Goal: Navigation & Orientation: Find specific page/section

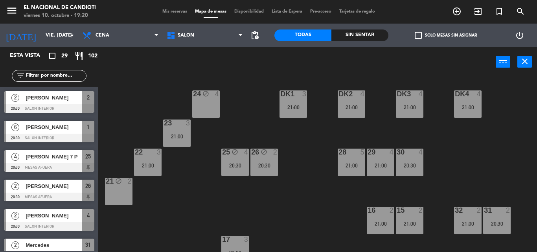
click at [167, 9] on span "Mis reservas" at bounding box center [174, 11] width 33 height 4
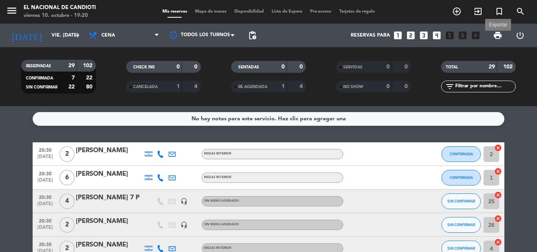
click at [496, 34] on span "print" at bounding box center [497, 35] width 9 height 9
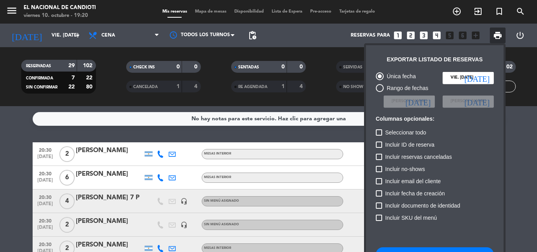
click at [392, 145] on span "Incluir ID de reserva" at bounding box center [409, 144] width 49 height 9
click at [379, 148] on input "Incluir ID de reserva" at bounding box center [378, 148] width 0 height 0
click at [392, 145] on span "Incluir ID de reserva" at bounding box center [409, 144] width 49 height 9
click at [379, 148] on input "Incluir ID de reserva" at bounding box center [378, 148] width 0 height 0
click at [377, 143] on div at bounding box center [379, 144] width 6 height 6
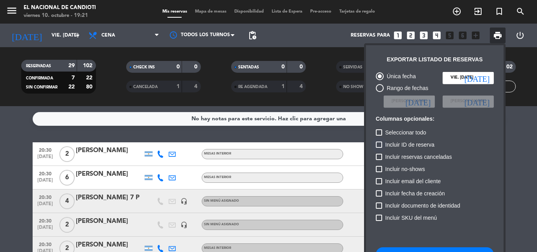
click at [378, 148] on input "Incluir ID de reserva" at bounding box center [378, 148] width 0 height 0
checkbox input "true"
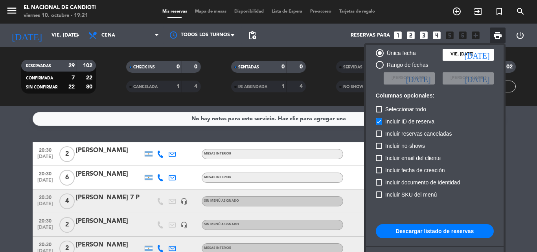
scroll to position [48, 0]
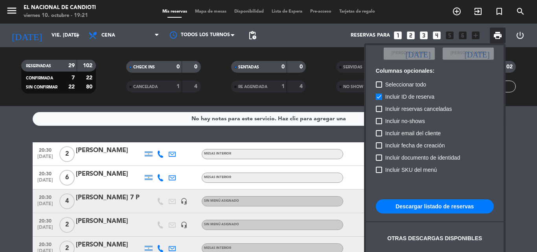
click at [427, 203] on button "Descargar listado de reservas" at bounding box center [435, 206] width 118 height 14
click at [426, 202] on button "Descargar listado de reservas" at bounding box center [435, 206] width 118 height 14
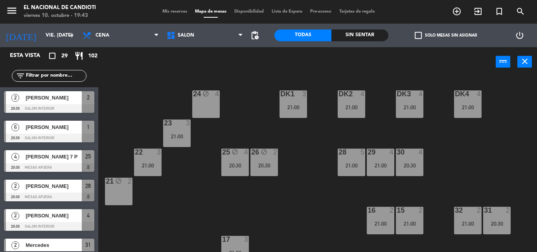
click at [263, 71] on div "power_input close" at bounding box center [296, 62] width 397 height 30
click at [244, 85] on div "24 block 4 DK1 3 21:00 DK2 4 21:00 DK3 4 21:00 DK4 4 21:00 23 3 21:00 28 5 21:0…" at bounding box center [320, 164] width 433 height 175
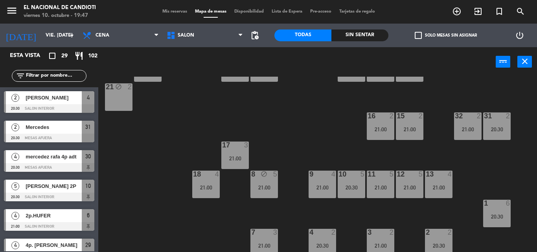
scroll to position [128, 0]
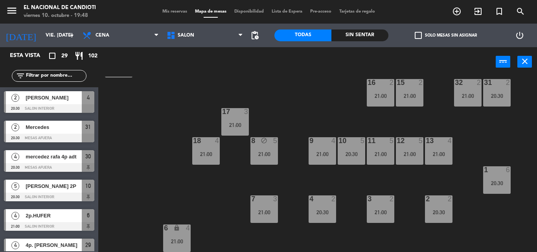
click at [317, 178] on div "24 block 4 DK1 3 21:00 DK2 4 21:00 DK3 4 21:00 DK4 4 21:00 23 3 21:00 28 5 21:0…" at bounding box center [320, 164] width 433 height 175
click at [495, 177] on div "1 6 20:30" at bounding box center [497, 180] width 28 height 28
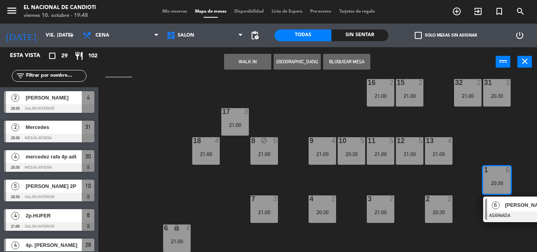
click at [493, 175] on div "1 6 20:30" at bounding box center [497, 180] width 28 height 28
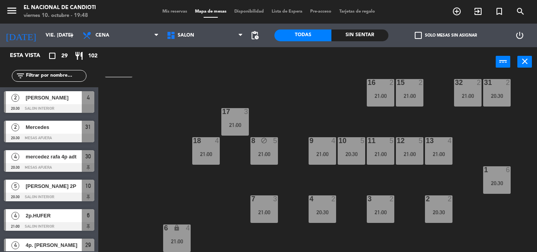
click at [441, 149] on div "13 4 21:00" at bounding box center [439, 151] width 28 height 28
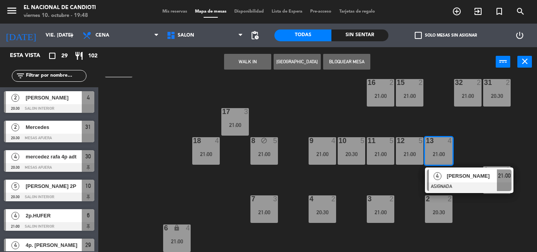
click at [441, 149] on div "13 4 21:00" at bounding box center [439, 151] width 28 height 28
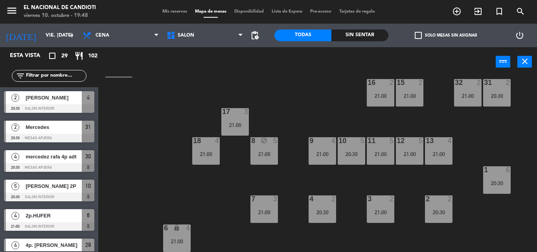
click at [436, 201] on div at bounding box center [438, 198] width 13 height 7
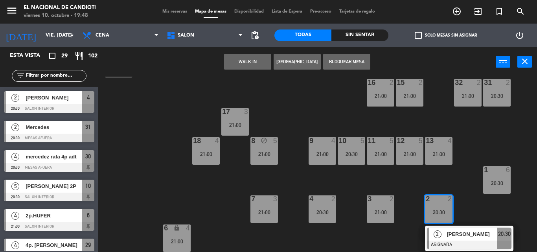
click at [436, 200] on div at bounding box center [438, 198] width 13 height 7
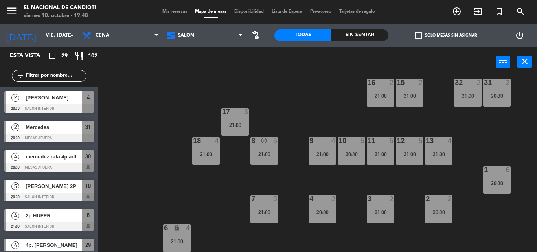
click at [494, 174] on div "1 6 20:30" at bounding box center [497, 180] width 28 height 28
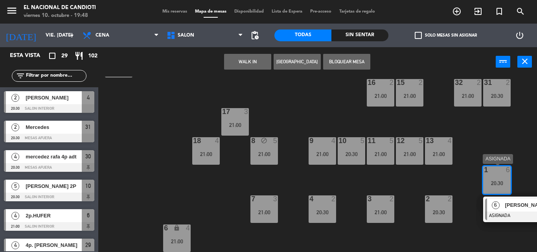
click at [495, 175] on div "1 6 20:30" at bounding box center [497, 180] width 28 height 28
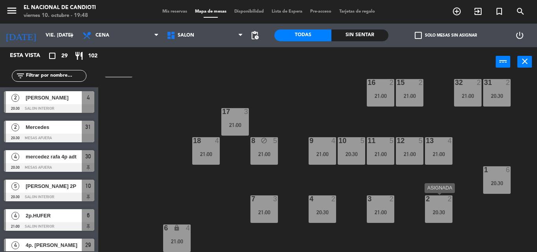
click at [446, 210] on div "20:30" at bounding box center [439, 212] width 28 height 6
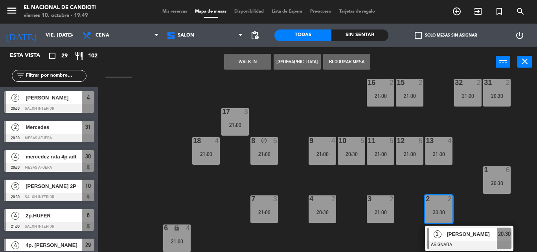
click at [446, 210] on div "20:30" at bounding box center [439, 212] width 28 height 6
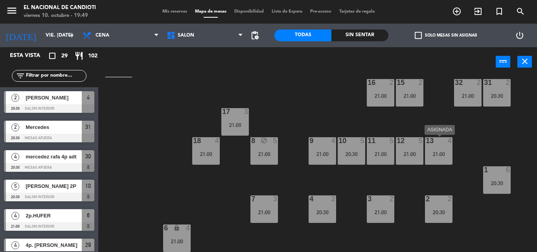
click at [437, 156] on div "21:00" at bounding box center [439, 154] width 28 height 6
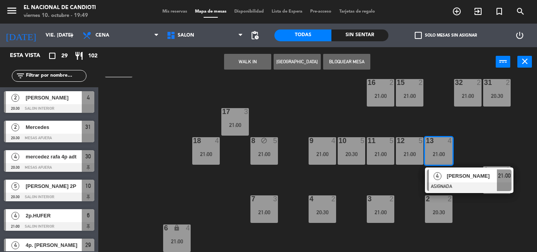
click at [436, 151] on div "21:00" at bounding box center [439, 154] width 28 height 6
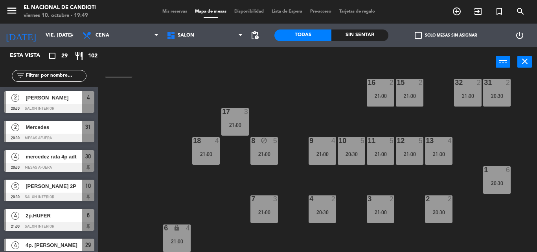
click at [439, 202] on div at bounding box center [438, 198] width 13 height 7
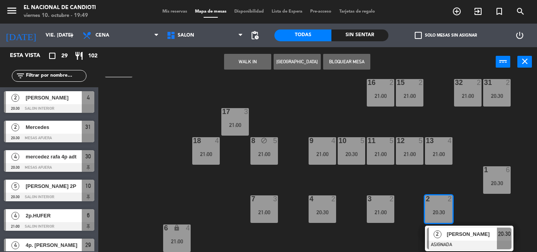
click at [439, 202] on div at bounding box center [438, 198] width 13 height 7
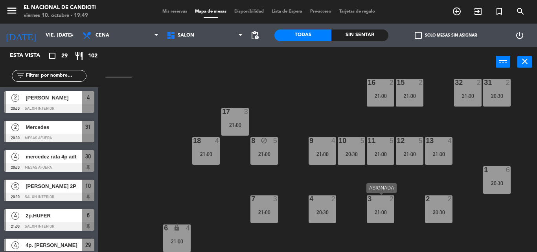
click at [386, 211] on div "21:00" at bounding box center [381, 212] width 28 height 6
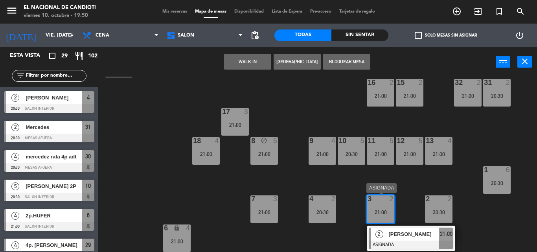
click at [386, 211] on div "21:00" at bounding box center [381, 212] width 28 height 6
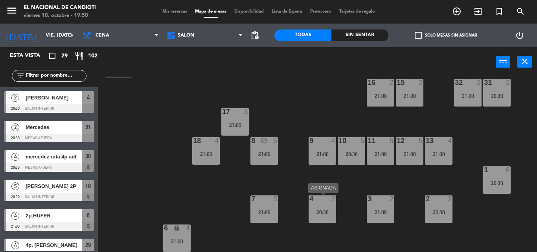
click at [331, 210] on div "20:30" at bounding box center [322, 212] width 28 height 6
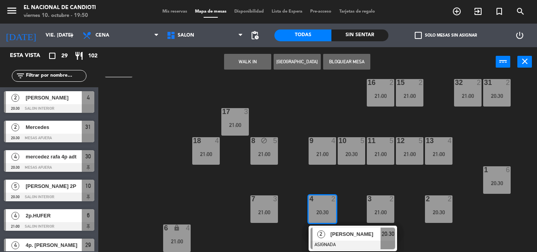
click at [330, 210] on div "20:30" at bounding box center [322, 212] width 28 height 6
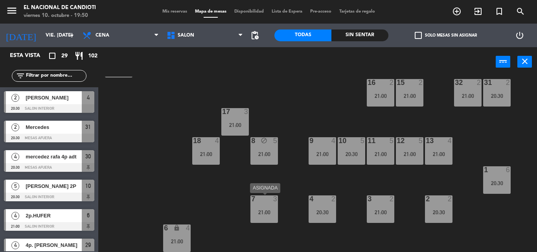
click at [267, 209] on div "21:00" at bounding box center [264, 212] width 28 height 6
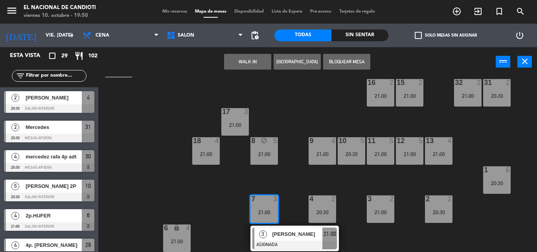
click at [268, 209] on div "21:00" at bounding box center [264, 212] width 28 height 6
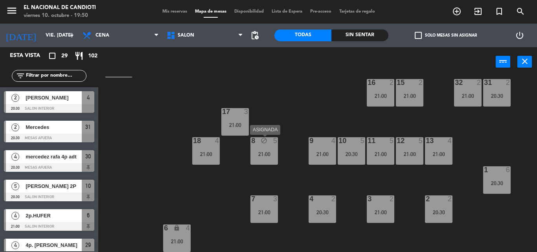
click at [265, 141] on icon "block" at bounding box center [264, 140] width 7 height 7
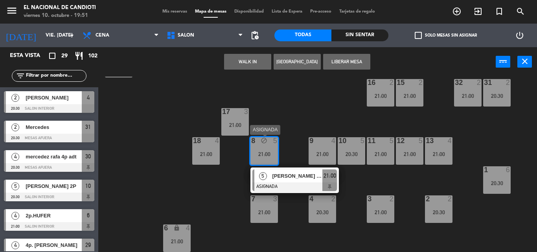
click at [266, 143] on icon "block" at bounding box center [264, 140] width 7 height 7
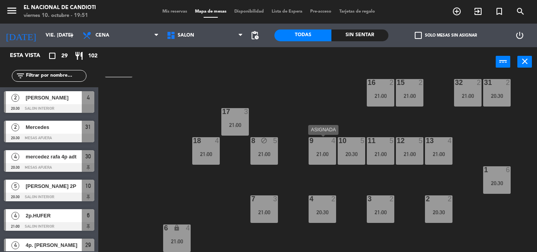
click at [325, 147] on div "9 4 21:00" at bounding box center [322, 151] width 28 height 28
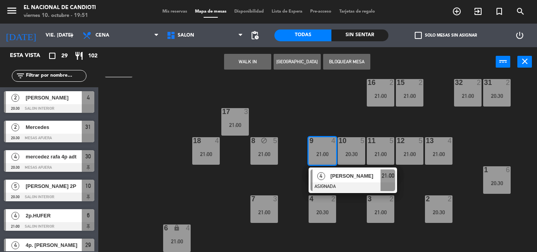
click at [326, 147] on div "9 4 21:00" at bounding box center [322, 151] width 28 height 28
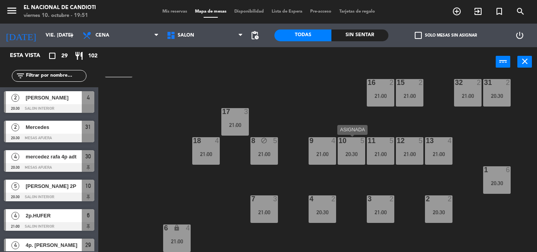
click at [354, 151] on div "20:30" at bounding box center [352, 154] width 28 height 6
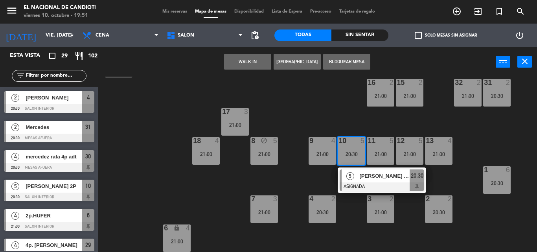
click at [354, 151] on div "20:30" at bounding box center [352, 154] width 28 height 6
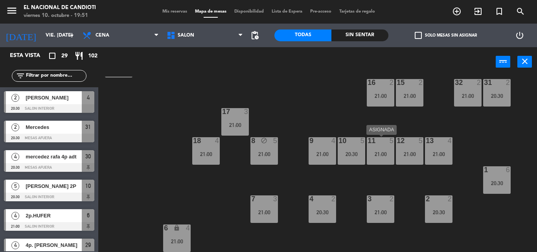
click at [384, 151] on div "21:00" at bounding box center [381, 154] width 28 height 6
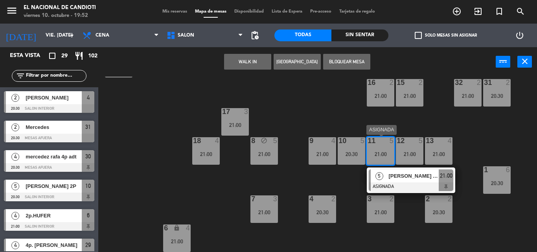
click at [384, 151] on div "21:00" at bounding box center [381, 154] width 28 height 6
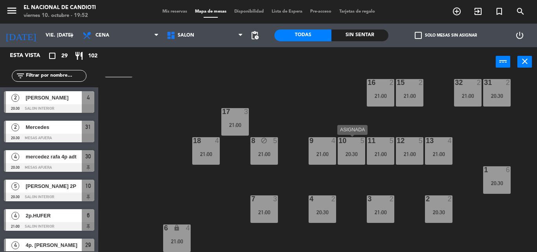
click at [357, 152] on div "20:30" at bounding box center [352, 154] width 28 height 6
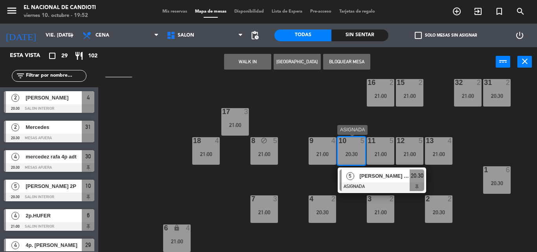
click at [356, 140] on div at bounding box center [351, 140] width 13 height 7
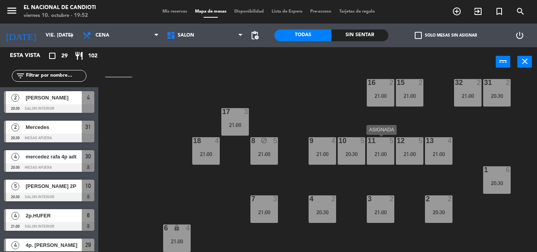
click at [379, 148] on div "11 5 21:00" at bounding box center [381, 151] width 28 height 28
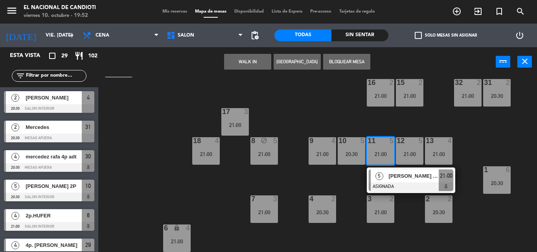
click at [379, 148] on div "11 5 21:00" at bounding box center [381, 151] width 28 height 28
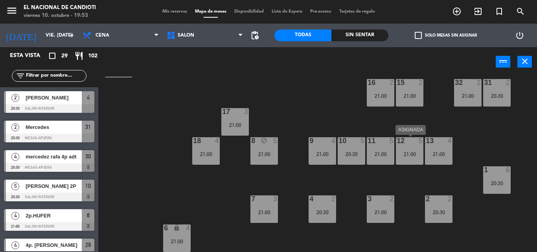
click at [404, 150] on div "12 5 21:00" at bounding box center [410, 151] width 28 height 28
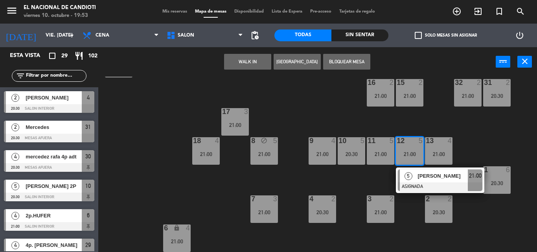
click at [380, 150] on div "11 5 21:00" at bounding box center [381, 151] width 28 height 28
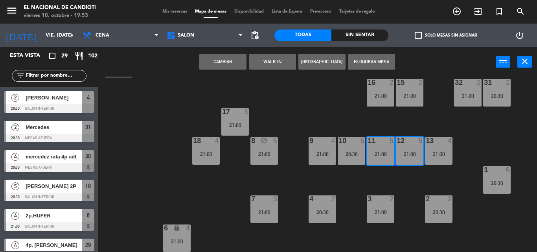
click at [380, 150] on div "11 5 21:00" at bounding box center [381, 151] width 28 height 28
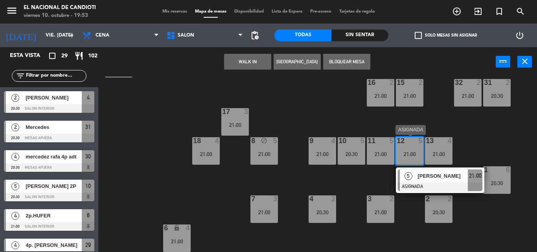
click at [408, 151] on div "21:00" at bounding box center [410, 154] width 28 height 6
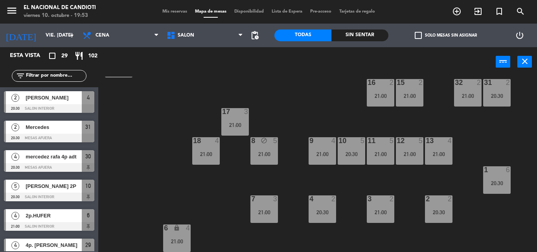
click at [378, 154] on div "21:00" at bounding box center [381, 154] width 28 height 6
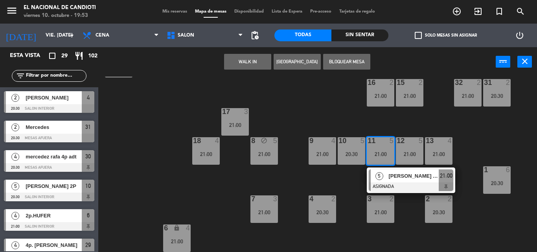
click at [400, 176] on div "5 [PERSON_NAME] Y [PERSON_NAME] 2P ASIGNADA 21:00" at bounding box center [411, 180] width 100 height 26
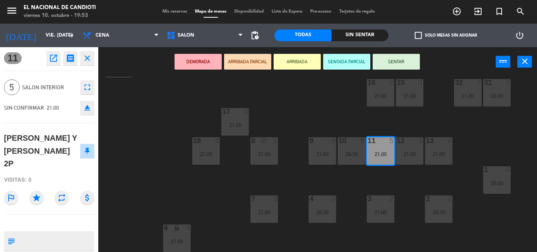
click at [382, 158] on div "11 5 21:00" at bounding box center [381, 151] width 28 height 28
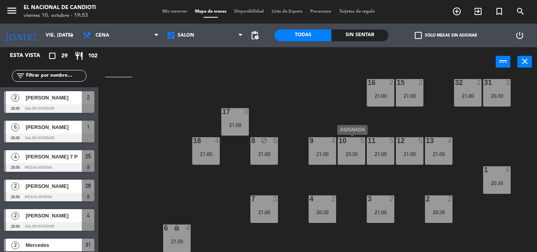
click at [343, 145] on div "10 5" at bounding box center [352, 141] width 28 height 8
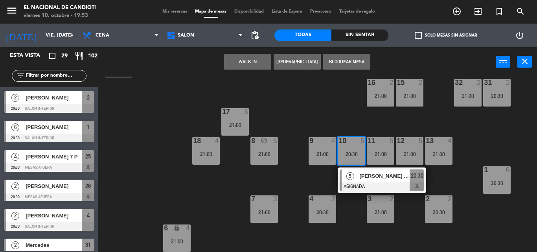
click at [343, 145] on div "10 5" at bounding box center [352, 141] width 28 height 8
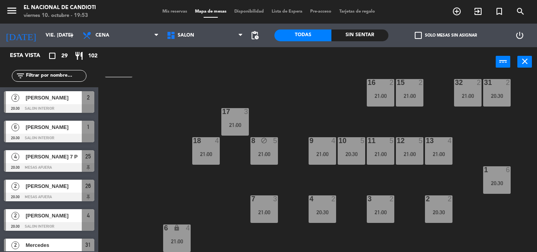
click at [343, 145] on div "10 5" at bounding box center [352, 141] width 28 height 8
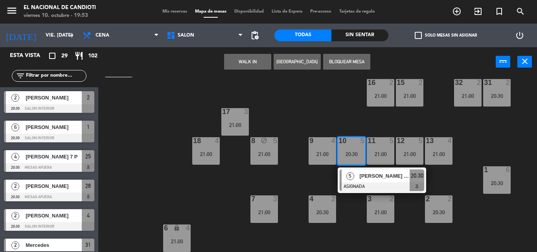
click at [343, 145] on div "10 5" at bounding box center [352, 141] width 28 height 8
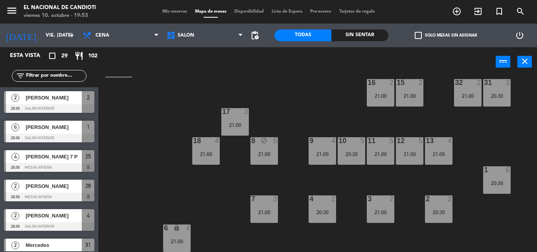
click at [377, 146] on div "11 5 21:00" at bounding box center [381, 151] width 28 height 28
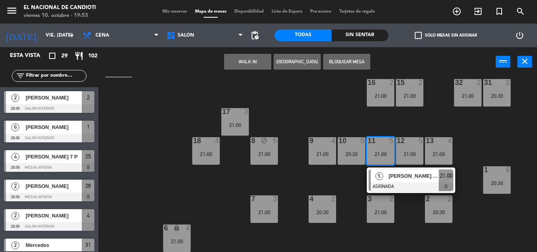
click at [377, 146] on div "11 5 21:00" at bounding box center [381, 151] width 28 height 28
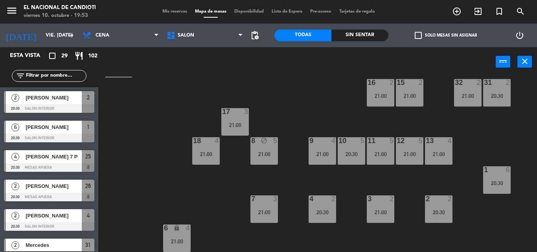
click at [411, 145] on div "12 5 21:00" at bounding box center [410, 151] width 28 height 28
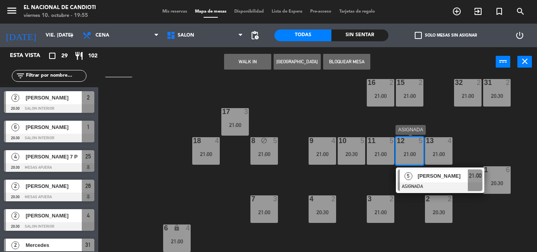
click at [409, 158] on div "12 5 21:00" at bounding box center [410, 151] width 28 height 28
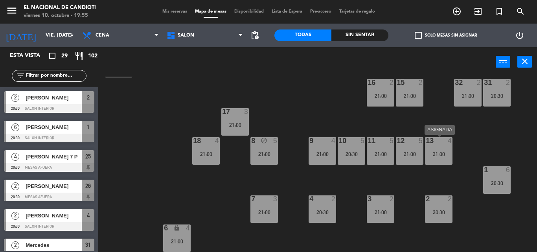
drag, startPoint x: 438, startPoint y: 149, endPoint x: 442, endPoint y: 152, distance: 5.6
click at [439, 150] on div "13 4 21:00" at bounding box center [439, 151] width 28 height 28
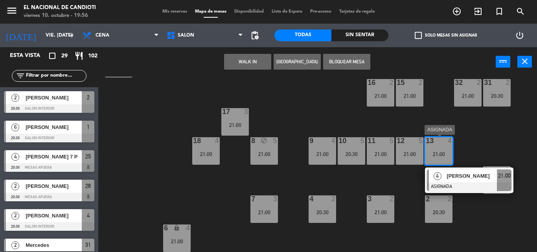
click at [442, 152] on div "21:00" at bounding box center [439, 154] width 28 height 6
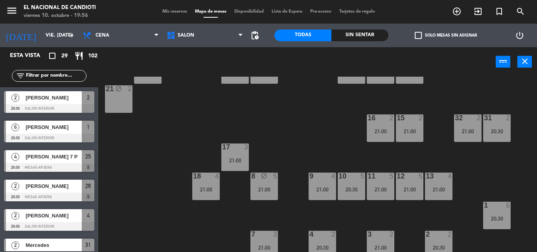
scroll to position [0, 0]
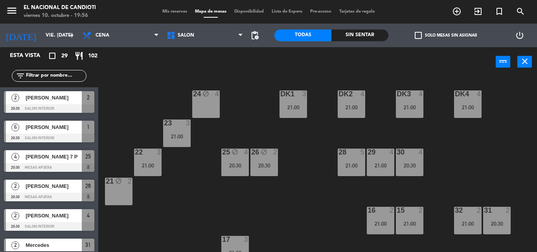
click at [205, 102] on div "24 block 4" at bounding box center [206, 104] width 28 height 28
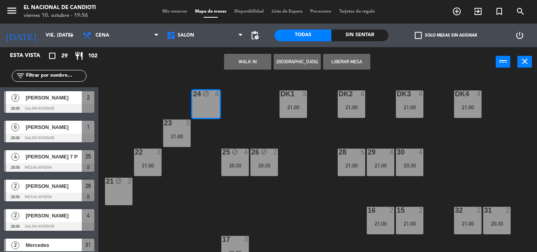
click at [205, 102] on div "24 block 4" at bounding box center [206, 104] width 28 height 28
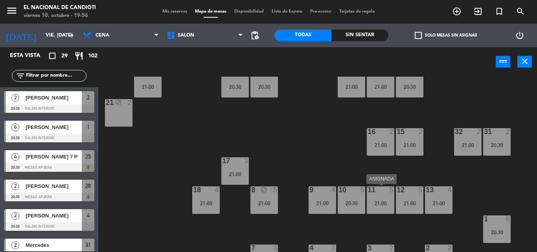
scroll to position [39, 0]
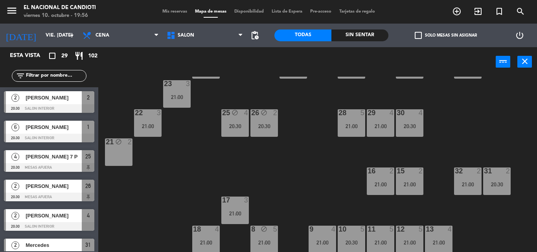
click at [260, 189] on div "24 block 4 DK1 3 21:00 DK2 4 21:00 DK3 4 21:00 DK4 4 21:00 23 3 21:00 28 5 21:0…" at bounding box center [320, 164] width 433 height 175
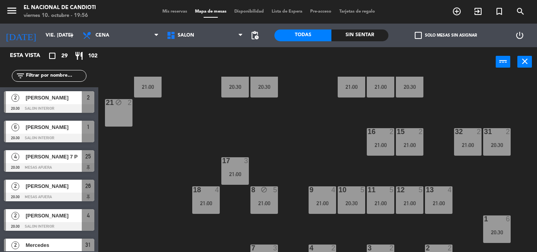
click at [203, 197] on div "18 4 21:00" at bounding box center [206, 200] width 28 height 28
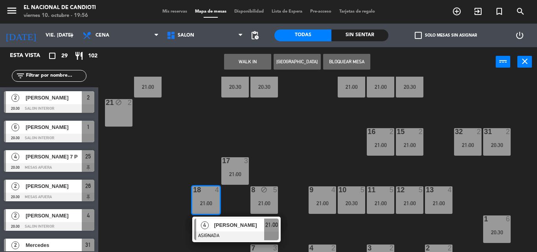
click at [213, 201] on div "21:00" at bounding box center [206, 203] width 28 height 6
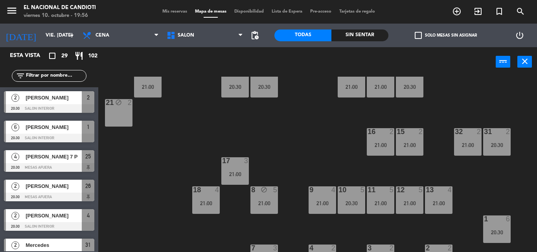
click at [245, 163] on div "3" at bounding box center [246, 160] width 5 height 7
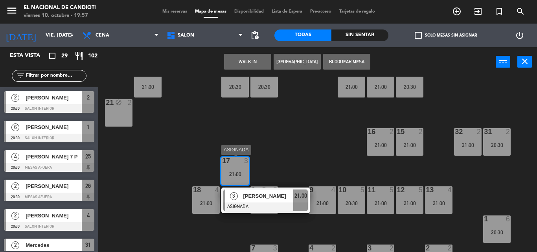
click at [243, 173] on div "21:00" at bounding box center [235, 174] width 28 height 6
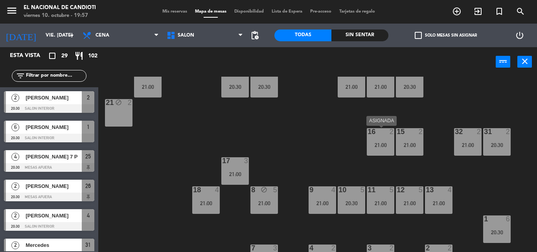
click at [391, 138] on div "16 2 21:00" at bounding box center [381, 142] width 28 height 28
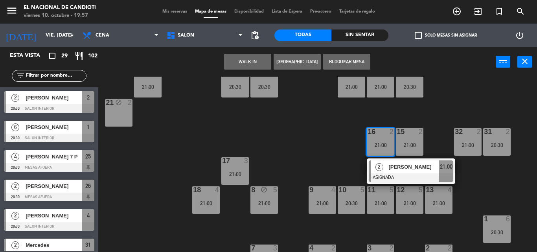
click at [378, 147] on div "21:00" at bounding box center [381, 145] width 28 height 6
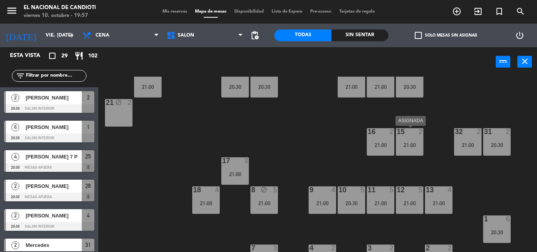
click at [405, 143] on div "21:00" at bounding box center [410, 145] width 28 height 6
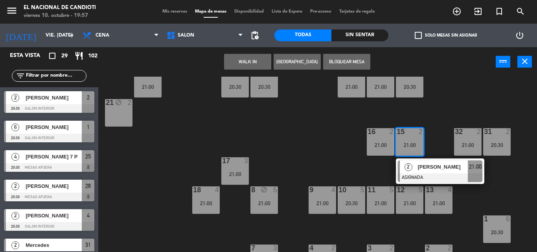
click at [404, 153] on div "15 2 21:00" at bounding box center [410, 142] width 28 height 28
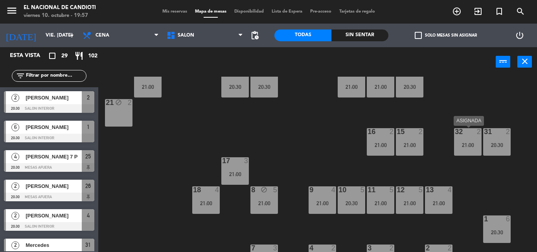
click at [472, 143] on div "21:00" at bounding box center [468, 145] width 28 height 6
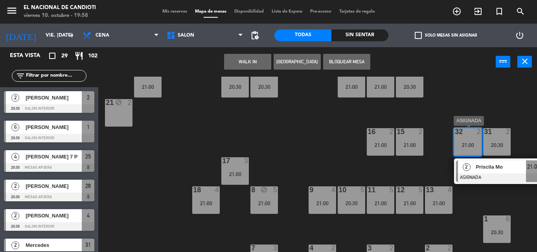
click at [472, 143] on div "21:00" at bounding box center [468, 145] width 28 height 6
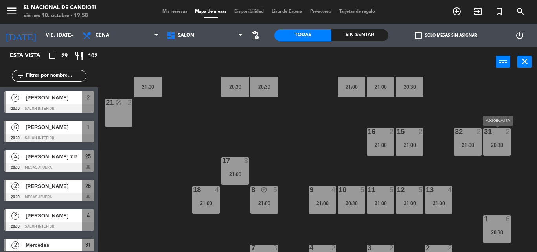
click at [501, 137] on div "31 2 20:30" at bounding box center [497, 142] width 28 height 28
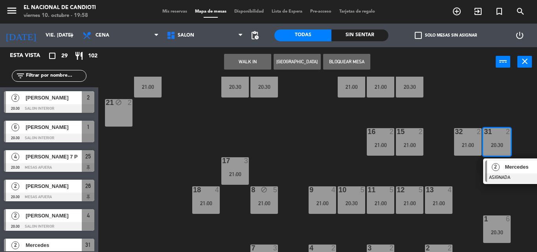
click at [501, 137] on div "31 2 20:30" at bounding box center [497, 142] width 28 height 28
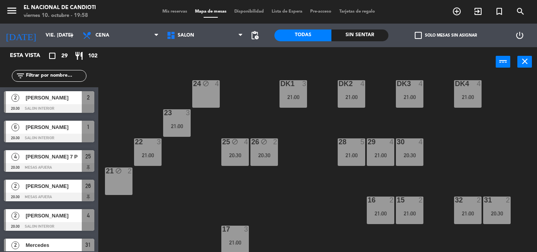
scroll to position [0, 0]
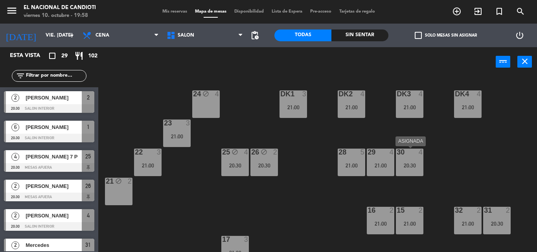
click at [416, 160] on div "30 4 20:30" at bounding box center [410, 163] width 28 height 28
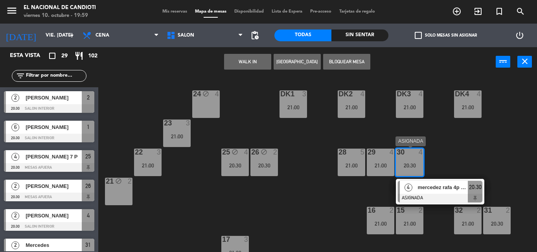
click at [408, 159] on div "30 4 20:30" at bounding box center [410, 163] width 28 height 28
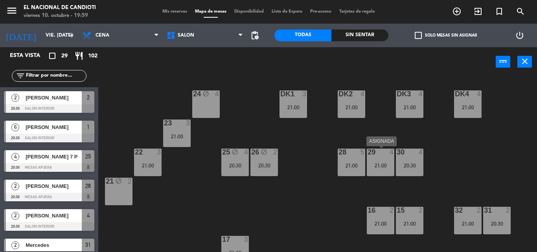
click at [373, 160] on div "29 4 21:00" at bounding box center [381, 163] width 28 height 28
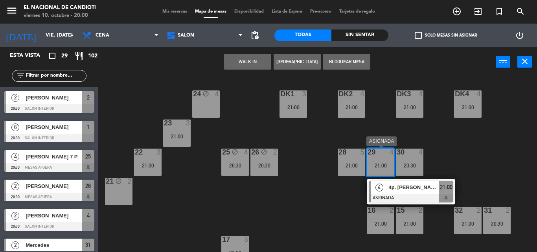
click at [372, 160] on div "29 4 21:00" at bounding box center [381, 163] width 28 height 28
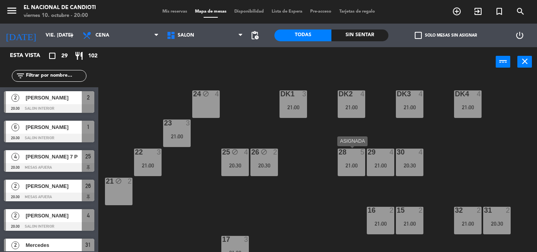
click at [352, 160] on div "28 5 21:00" at bounding box center [352, 163] width 28 height 28
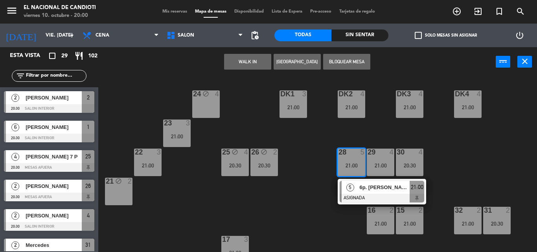
click at [352, 160] on div "28 5 21:00" at bounding box center [352, 163] width 28 height 28
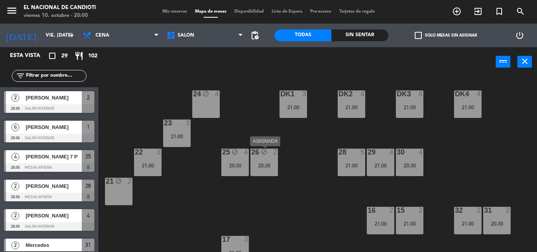
click at [261, 165] on div "20:30" at bounding box center [264, 166] width 28 height 6
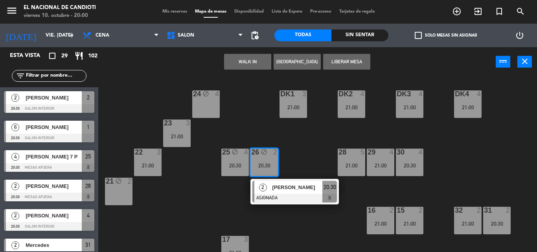
click at [268, 155] on div "block" at bounding box center [263, 152] width 13 height 7
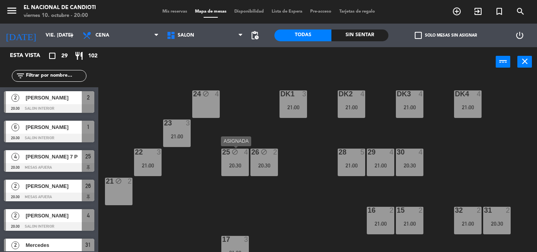
click at [238, 158] on div "25 block 4 20:30" at bounding box center [235, 163] width 28 height 28
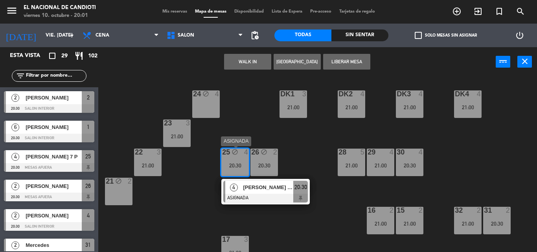
click at [233, 157] on div "25 block 4 20:30" at bounding box center [235, 163] width 28 height 28
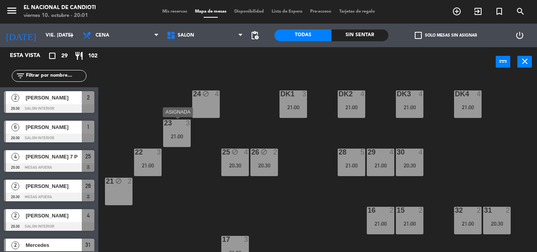
click at [170, 131] on div "23 3 21:00" at bounding box center [177, 133] width 28 height 28
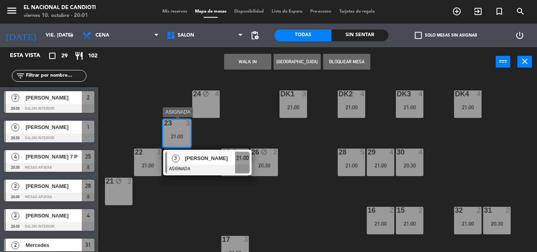
click at [182, 124] on div at bounding box center [176, 122] width 13 height 7
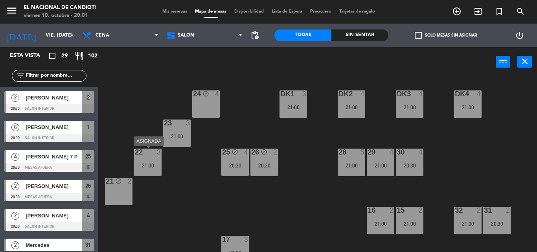
click at [151, 163] on div "21:00" at bounding box center [148, 166] width 28 height 6
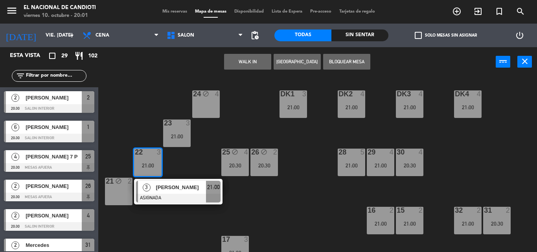
click at [150, 163] on div "21:00" at bounding box center [148, 166] width 28 height 6
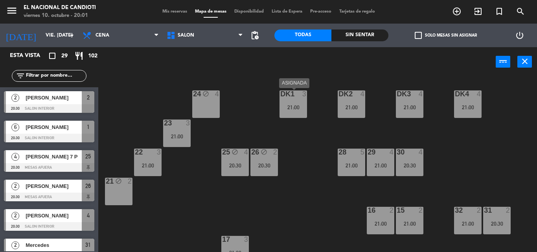
click at [283, 105] on div "21:00" at bounding box center [293, 108] width 28 height 6
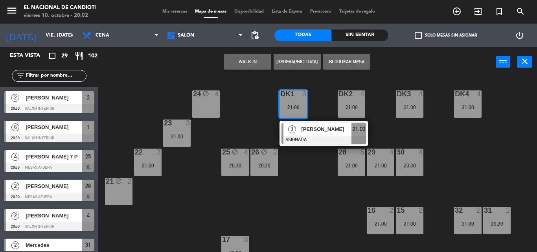
click at [292, 104] on div "21:00" at bounding box center [293, 107] width 28 height 6
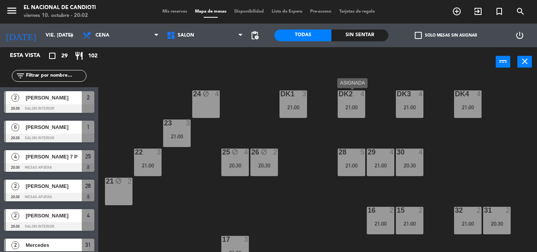
click at [356, 100] on div "DK2 4 21:00" at bounding box center [352, 104] width 28 height 28
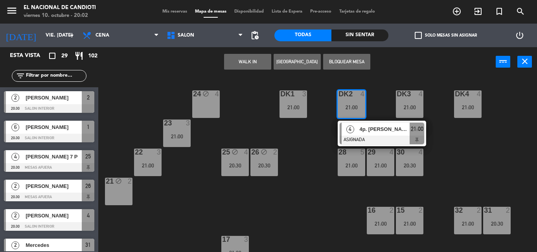
click at [354, 100] on div "DK2 4 21:00" at bounding box center [352, 104] width 28 height 28
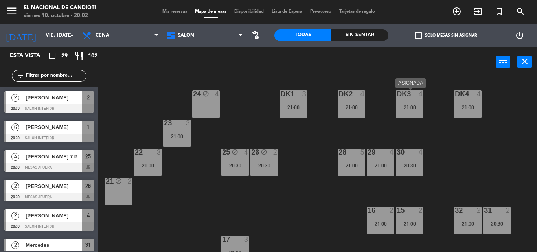
click at [408, 101] on div "DK3 4 21:00" at bounding box center [410, 104] width 28 height 28
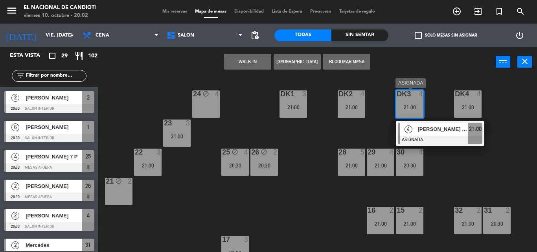
click at [412, 108] on div "21:00" at bounding box center [410, 108] width 28 height 6
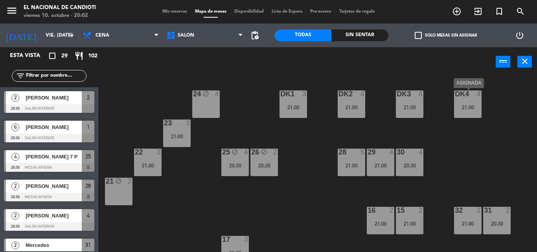
click at [456, 103] on div "DK4 4 21:00" at bounding box center [468, 104] width 28 height 28
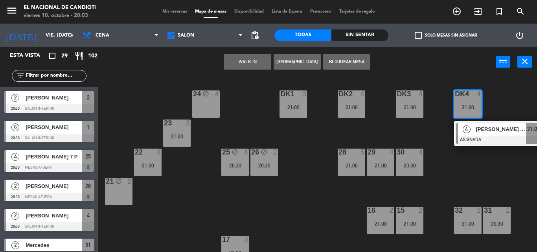
click at [86, 125] on div "1" at bounding box center [88, 127] width 13 height 13
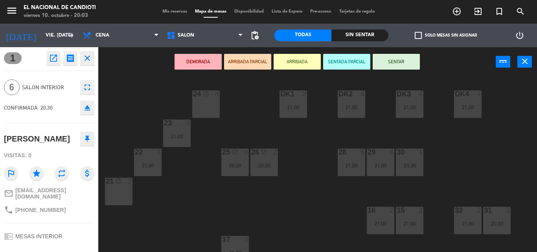
click at [86, 57] on icon "close" at bounding box center [87, 57] width 9 height 9
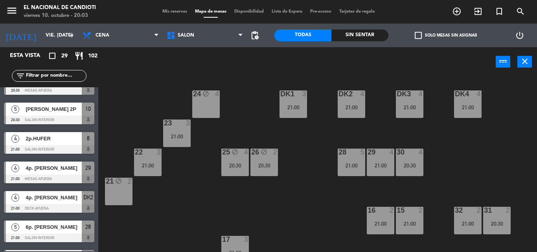
scroll to position [196, 0]
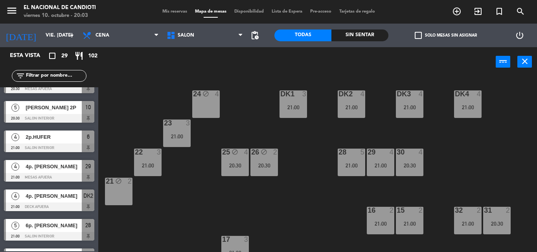
click at [60, 140] on div "4 2p.HUFER 21:00 SALON INTERIOR 6" at bounding box center [49, 141] width 98 height 29
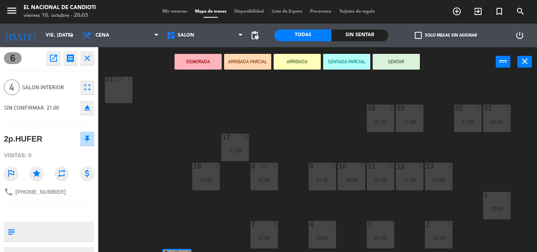
scroll to position [128, 0]
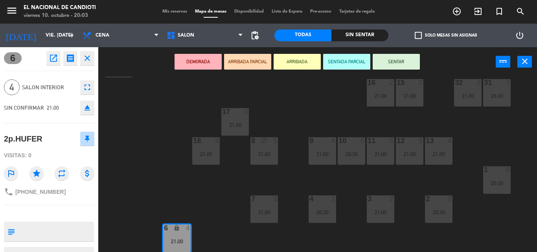
click at [90, 61] on icon "close" at bounding box center [87, 57] width 9 height 9
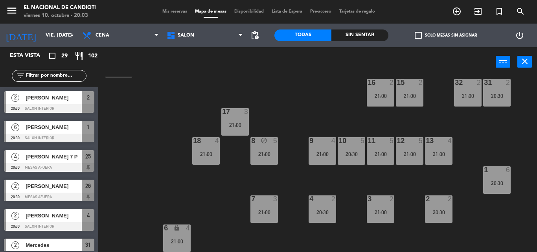
scroll to position [0, 0]
click at [106, 58] on div "power_input close" at bounding box center [296, 62] width 397 height 30
click at [384, 151] on div "21:00" at bounding box center [381, 154] width 28 height 6
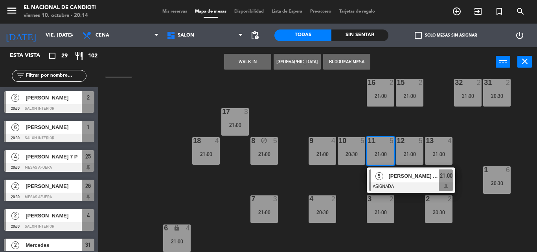
click at [384, 151] on div "21:00" at bounding box center [381, 154] width 28 height 6
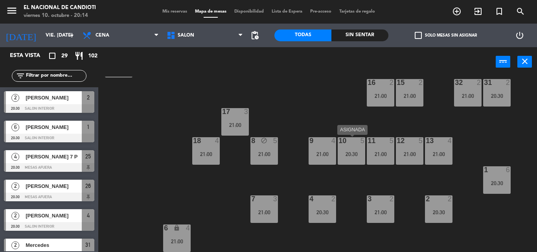
click at [353, 156] on div "20:30" at bounding box center [352, 154] width 28 height 6
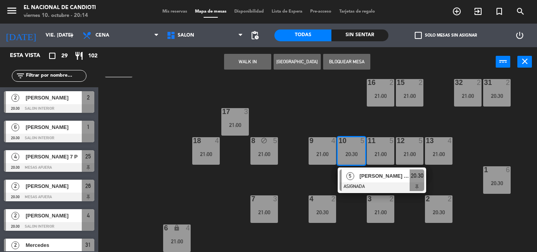
click at [352, 156] on div "20:30" at bounding box center [352, 154] width 28 height 6
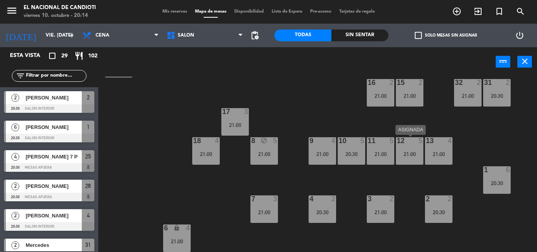
click at [410, 145] on div "12 5" at bounding box center [410, 141] width 28 height 8
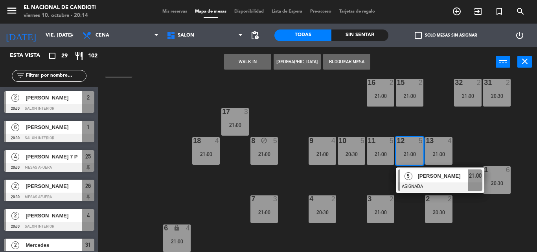
click at [418, 175] on span "[PERSON_NAME]" at bounding box center [442, 176] width 50 height 8
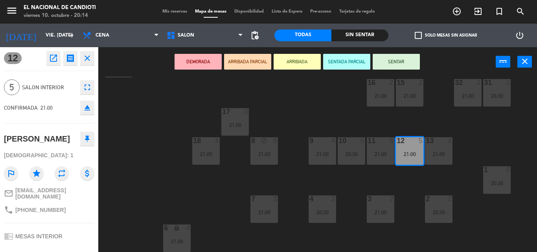
click at [417, 155] on div "21:00" at bounding box center [410, 154] width 28 height 6
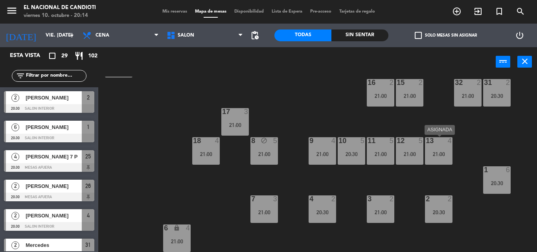
click at [438, 154] on div "21:00" at bounding box center [439, 154] width 28 height 6
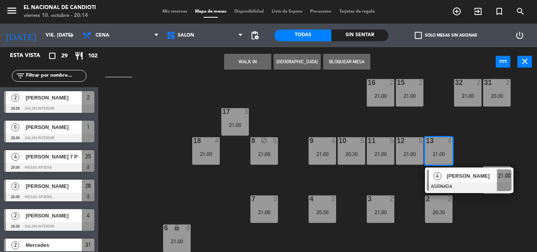
click at [438, 154] on div "21:00" at bounding box center [439, 154] width 28 height 6
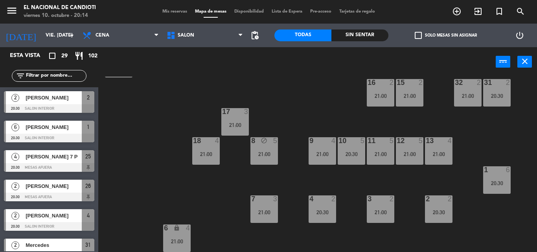
click at [438, 154] on div "21:00" at bounding box center [439, 154] width 28 height 6
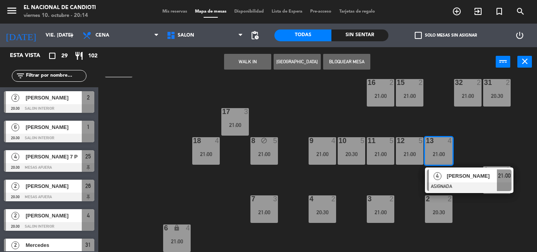
click at [456, 151] on div "24 block 4 DK1 3 21:00 DK2 4 21:00 DK3 4 21:00 DK4 4 21:00 23 3 21:00 28 5 21:0…" at bounding box center [320, 164] width 433 height 175
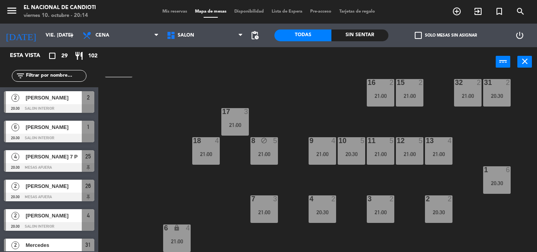
click at [379, 151] on div "21:00" at bounding box center [381, 154] width 28 height 6
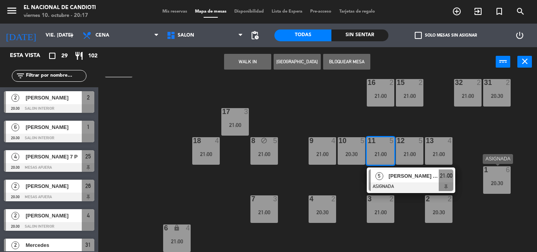
click at [493, 187] on div "1 6 20:30" at bounding box center [497, 180] width 28 height 28
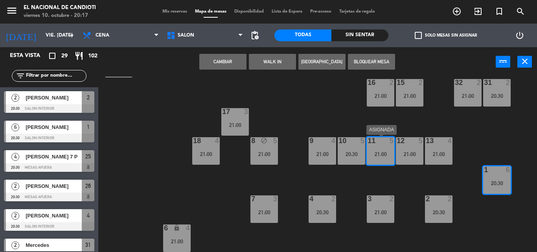
click at [381, 151] on div "21:00" at bounding box center [381, 154] width 28 height 6
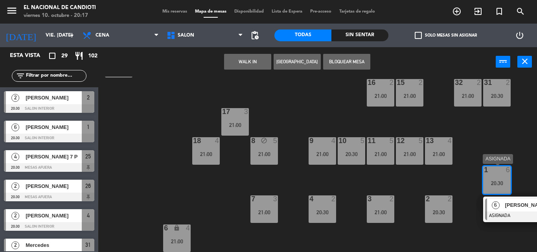
click at [484, 168] on div "1" at bounding box center [484, 169] width 0 height 7
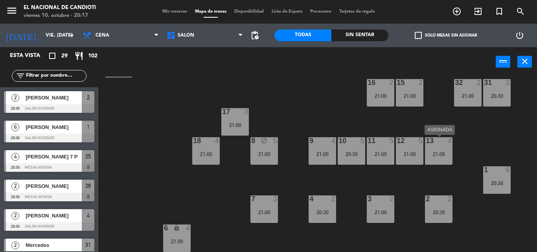
drag, startPoint x: 445, startPoint y: 155, endPoint x: 441, endPoint y: 158, distance: 4.5
click at [443, 155] on div "21:00" at bounding box center [439, 154] width 28 height 6
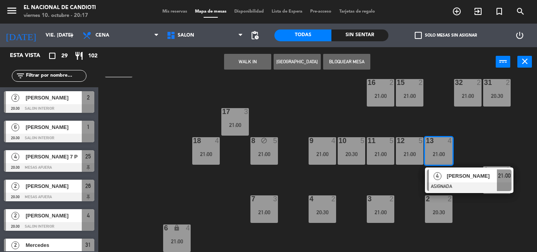
click at [441, 158] on div "13 4 21:00" at bounding box center [439, 151] width 28 height 28
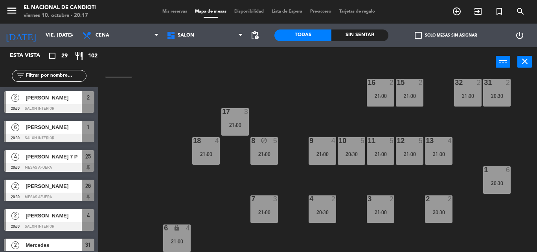
click at [444, 151] on div "21:00" at bounding box center [439, 154] width 28 height 6
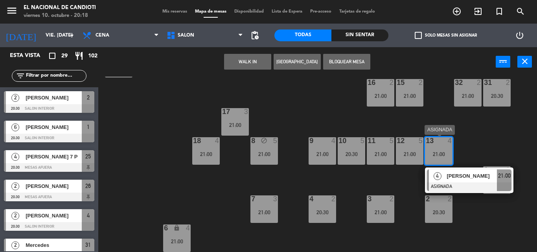
click at [451, 160] on div "13 4 21:00" at bounding box center [439, 151] width 28 height 28
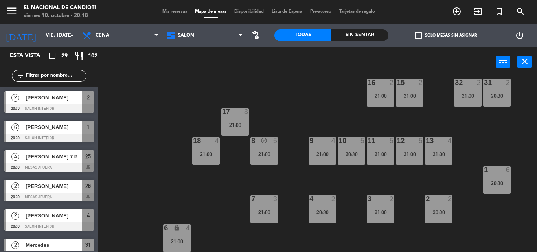
click at [442, 156] on div "21:00" at bounding box center [439, 154] width 28 height 6
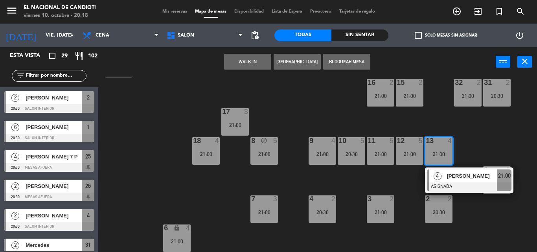
click at [443, 156] on div "21:00" at bounding box center [439, 154] width 28 height 6
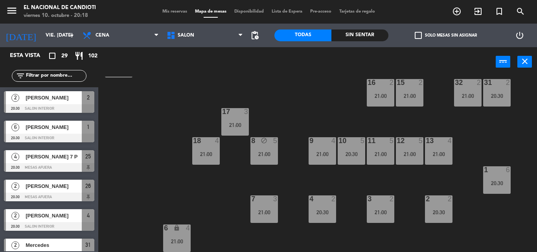
click at [446, 154] on div "21:00" at bounding box center [439, 154] width 28 height 6
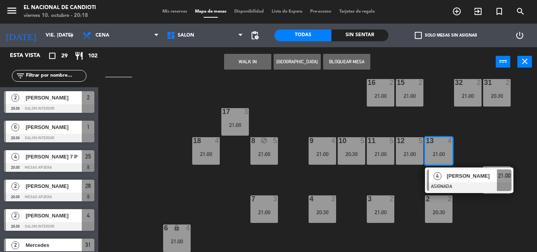
click at [437, 147] on div "13 4 21:00" at bounding box center [439, 151] width 28 height 28
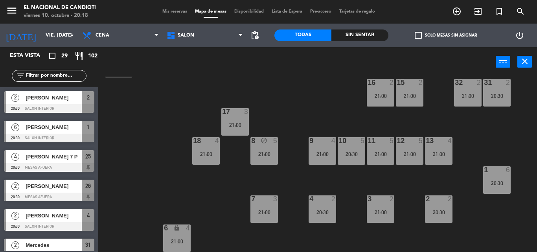
click at [435, 153] on div "21:00" at bounding box center [439, 154] width 28 height 6
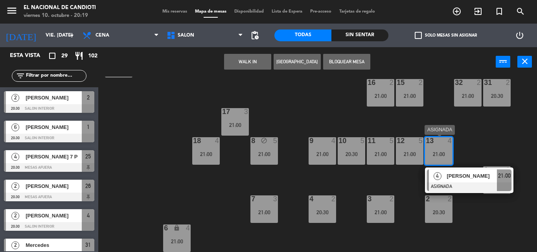
click at [443, 151] on div "21:00" at bounding box center [439, 154] width 28 height 6
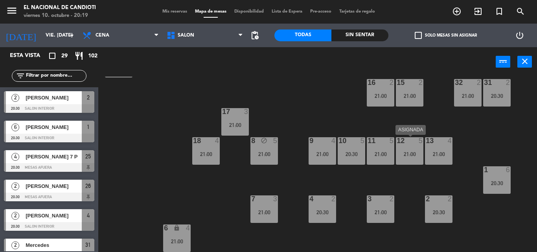
click at [408, 149] on div "12 5 21:00" at bounding box center [410, 151] width 28 height 28
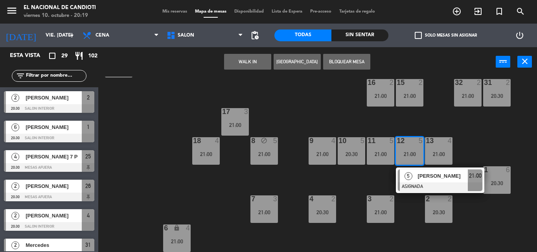
click at [420, 179] on div "24 block 4 DK1 3 21:00 DK2 4 21:00 DK3 4 21:00 DK4 4 21:00 23 3 21:00 28 5 21:0…" at bounding box center [320, 164] width 433 height 175
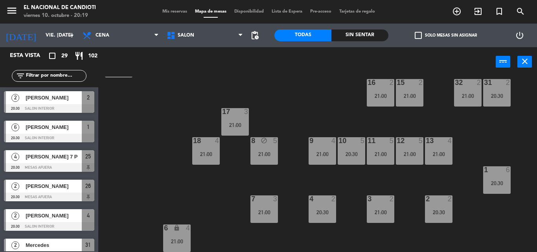
click at [413, 144] on div at bounding box center [409, 140] width 13 height 7
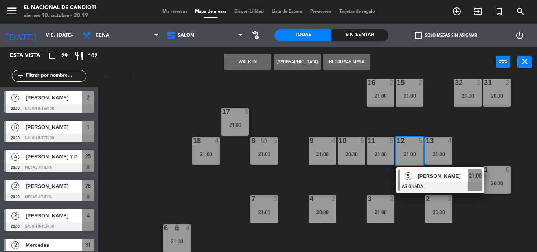
click at [421, 171] on div "[PERSON_NAME]" at bounding box center [442, 175] width 51 height 13
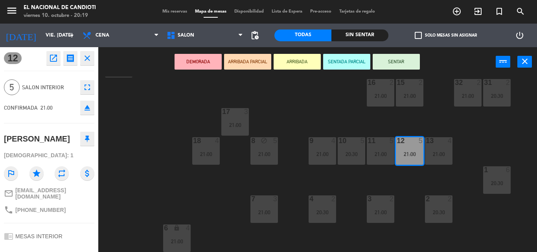
click at [412, 149] on div "12 5 21:00" at bounding box center [410, 151] width 28 height 28
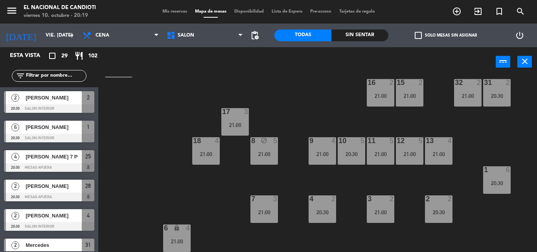
click at [413, 149] on div "12 5 21:00" at bounding box center [410, 151] width 28 height 28
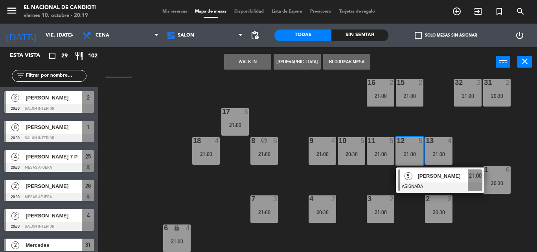
click at [378, 145] on div "11 5" at bounding box center [381, 141] width 28 height 8
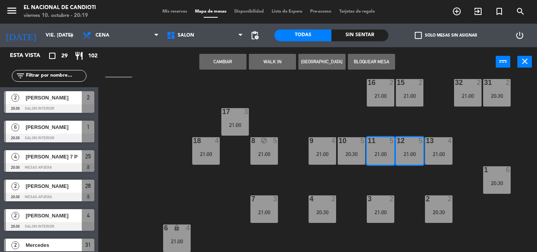
click at [421, 147] on div "12 5 21:00" at bounding box center [410, 151] width 28 height 28
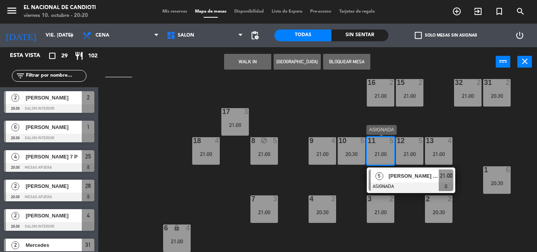
click at [384, 160] on div "11 5 21:00" at bounding box center [381, 151] width 28 height 28
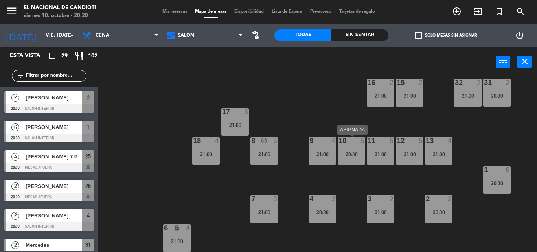
click at [356, 151] on div "20:30" at bounding box center [352, 154] width 28 height 6
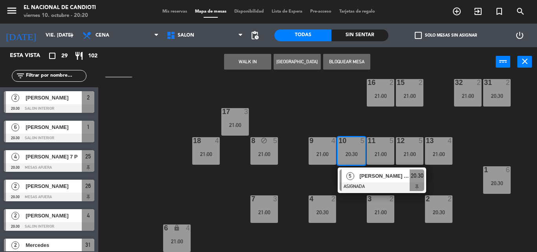
click at [356, 151] on div "20:30" at bounding box center [352, 154] width 28 height 6
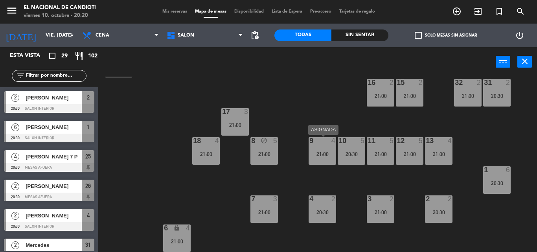
click at [327, 147] on div "9 4 21:00" at bounding box center [322, 151] width 28 height 28
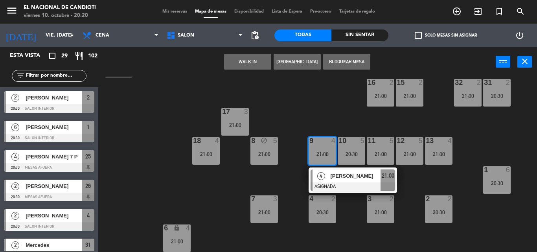
click at [323, 146] on div "9 4 21:00" at bounding box center [322, 151] width 28 height 28
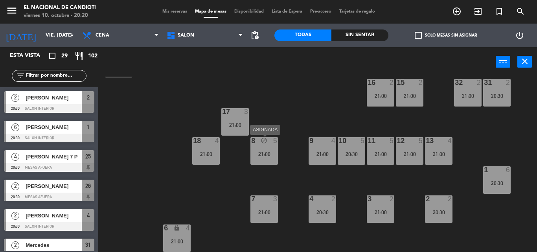
click at [261, 154] on div "21:00" at bounding box center [264, 154] width 28 height 6
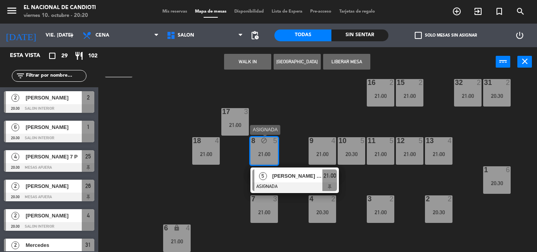
click at [261, 154] on div "21:00" at bounding box center [264, 154] width 28 height 6
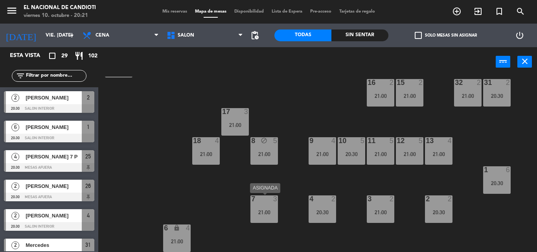
click at [261, 214] on div "21:00" at bounding box center [264, 212] width 28 height 6
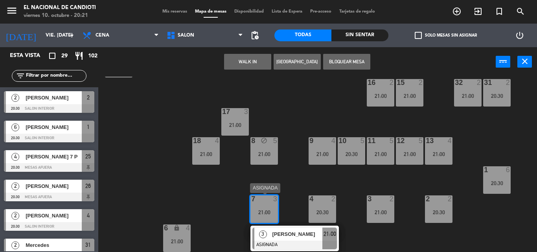
click at [269, 204] on div "7 3 21:00" at bounding box center [264, 209] width 28 height 28
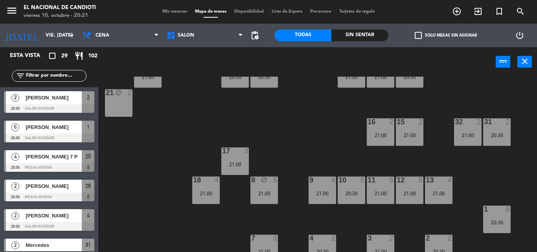
scroll to position [128, 0]
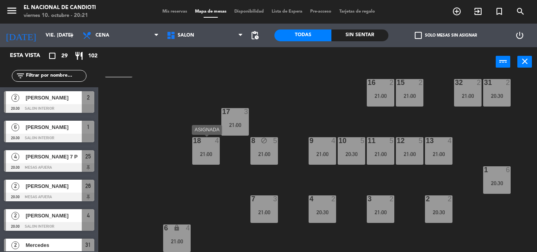
click at [203, 151] on div "21:00" at bounding box center [206, 154] width 28 height 6
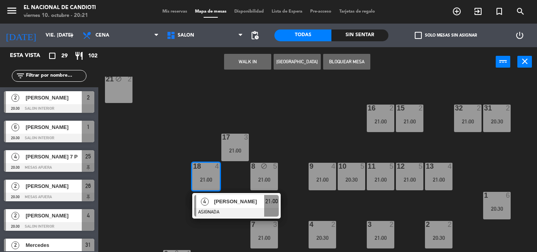
scroll to position [88, 0]
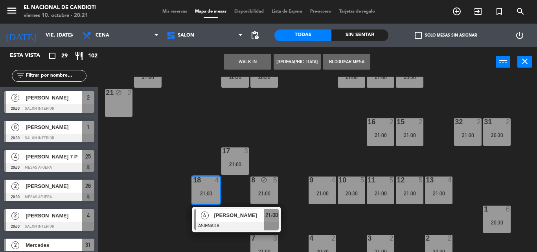
click at [191, 143] on div "24 block 4 DK1 3 21:00 DK2 4 21:00 DK3 4 21:00 DK4 4 21:00 23 3 21:00 28 5 21:0…" at bounding box center [320, 164] width 433 height 175
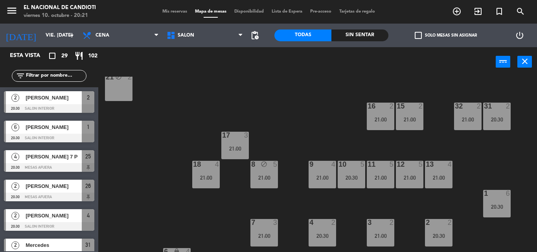
scroll to position [128, 0]
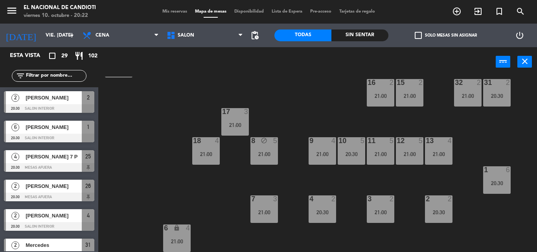
click at [176, 237] on div "6 lock 4 21:00" at bounding box center [177, 238] width 28 height 28
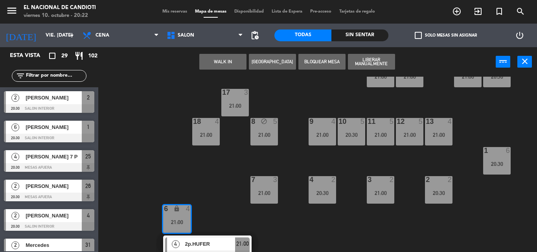
scroll to position [156, 0]
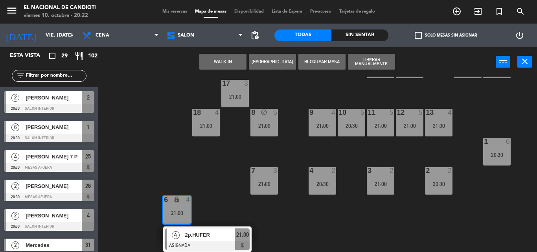
click at [150, 205] on div "24 block 4 DK1 3 21:00 DK2 4 21:00 DK3 4 21:00 DK4 4 21:00 23 3 21:00 28 5 21:0…" at bounding box center [320, 164] width 433 height 175
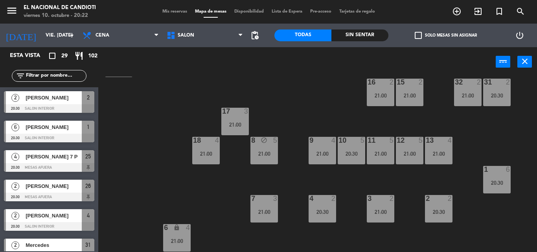
click at [235, 115] on div at bounding box center [234, 111] width 13 height 7
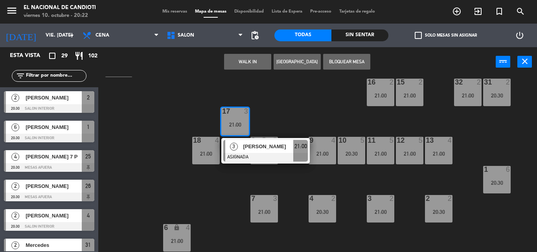
click at [173, 197] on div "24 block 4 DK1 3 21:00 DK2 4 21:00 DK3 4 21:00 DK4 4 21:00 23 3 21:00 28 5 21:0…" at bounding box center [320, 164] width 433 height 175
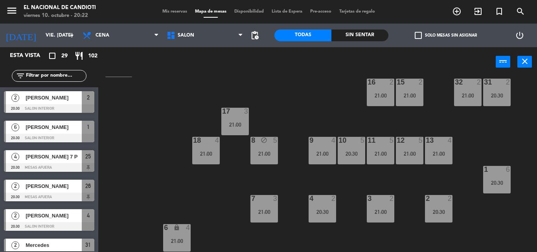
click at [205, 152] on div "21:00" at bounding box center [206, 154] width 28 height 6
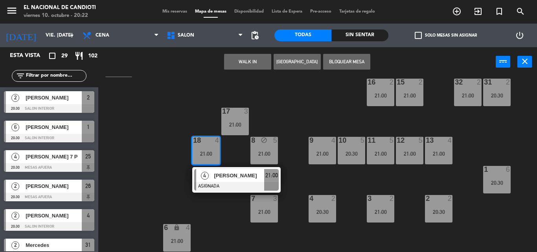
click at [193, 157] on div "18 4 21:00" at bounding box center [206, 151] width 28 height 28
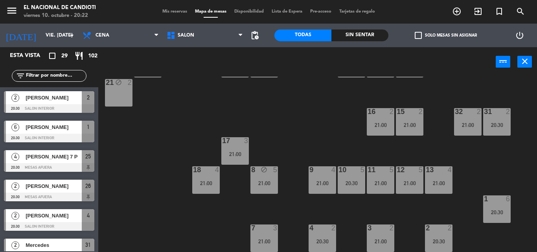
scroll to position [50, 0]
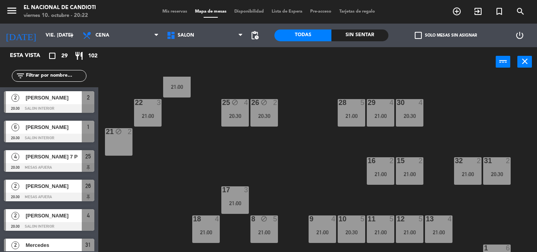
click at [376, 162] on div at bounding box center [380, 160] width 13 height 7
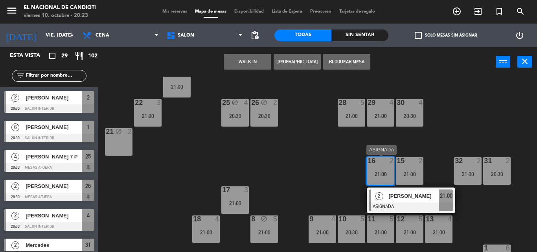
click at [368, 162] on div "16" at bounding box center [367, 160] width 0 height 7
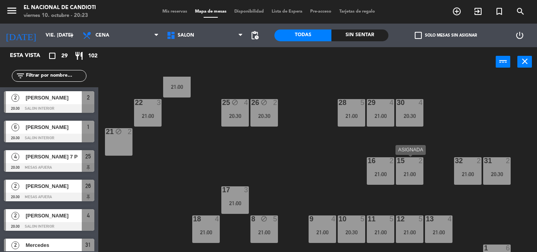
click at [421, 171] on div "21:00" at bounding box center [410, 174] width 28 height 6
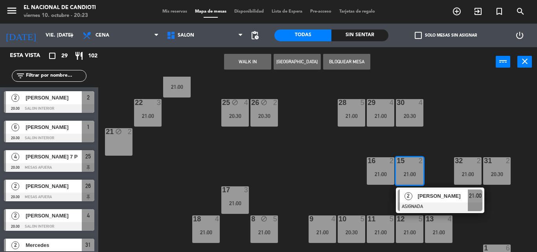
click at [407, 167] on div "15 2 21:00" at bounding box center [410, 171] width 28 height 28
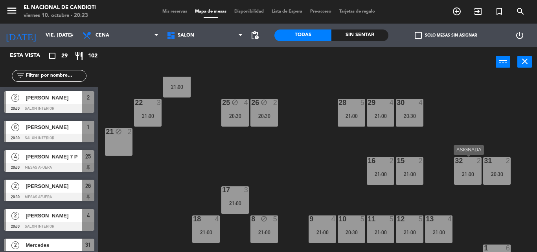
click at [468, 169] on div "32 2 21:00" at bounding box center [468, 171] width 28 height 28
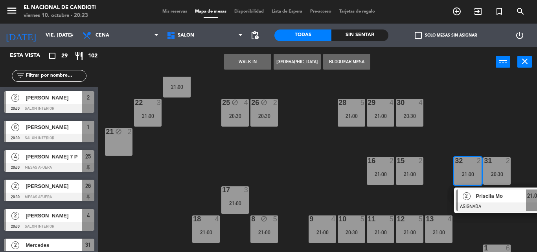
click at [467, 164] on div at bounding box center [467, 160] width 13 height 7
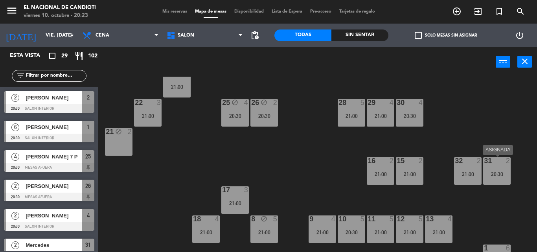
click at [494, 167] on div "31 2 20:30" at bounding box center [497, 171] width 28 height 28
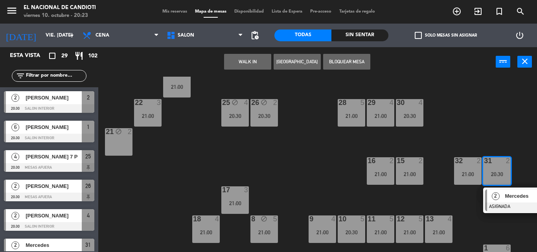
click at [508, 176] on div "20:30" at bounding box center [497, 174] width 28 height 6
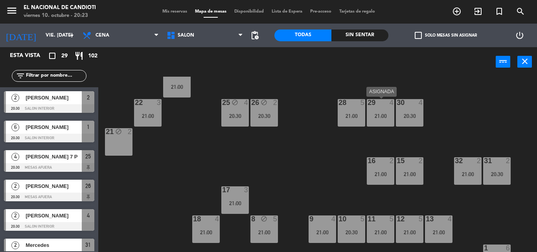
click at [395, 121] on div "24 block 4 DK1 3 21:00 DK2 4 21:00 DK3 4 21:00 DK4 4 21:00 23 3 21:00 28 5 21:0…" at bounding box center [320, 164] width 433 height 175
click at [376, 108] on div "29 4 21:00" at bounding box center [381, 113] width 28 height 28
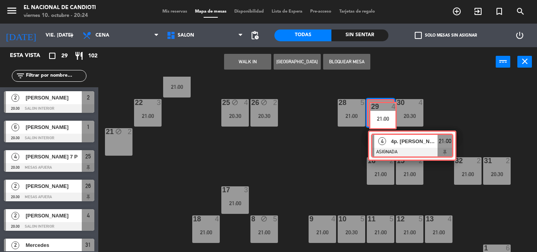
drag, startPoint x: 376, startPoint y: 108, endPoint x: 425, endPoint y: 116, distance: 49.4
click at [383, 115] on div "29 4 21:00 29 4 21:00 4 4p. [PERSON_NAME] ASIGNADA 21:00" at bounding box center [381, 113] width 28 height 28
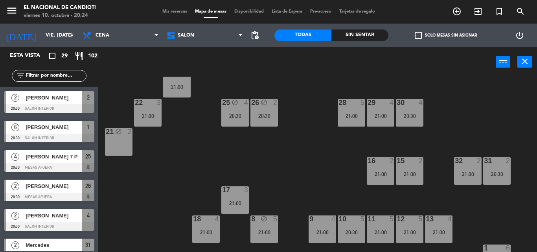
click at [340, 115] on div "21:00" at bounding box center [352, 116] width 28 height 6
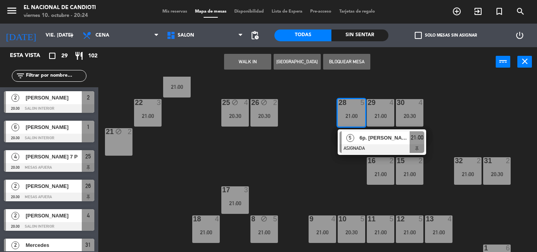
click at [341, 111] on div "28 5 21:00" at bounding box center [352, 113] width 28 height 28
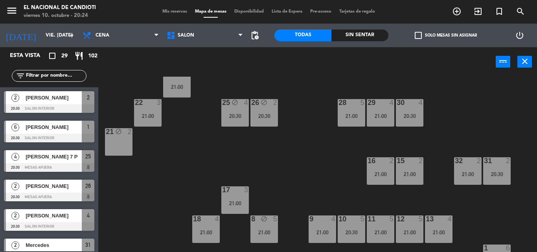
click at [259, 112] on div "26 block 2 20:30" at bounding box center [264, 113] width 28 height 28
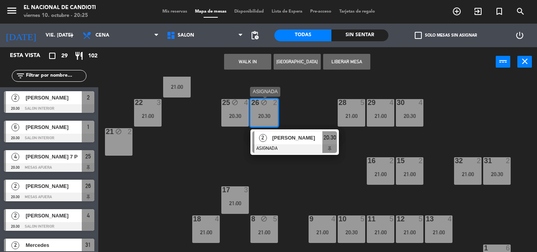
click at [259, 111] on div "26 block 2 20:30" at bounding box center [264, 113] width 28 height 28
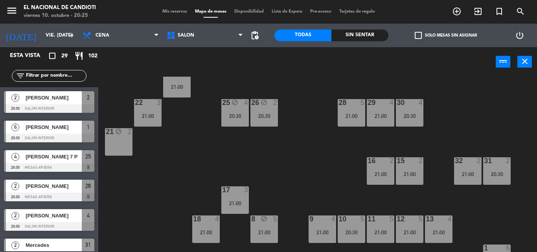
click at [260, 111] on div "26 block 2 20:30" at bounding box center [264, 113] width 28 height 28
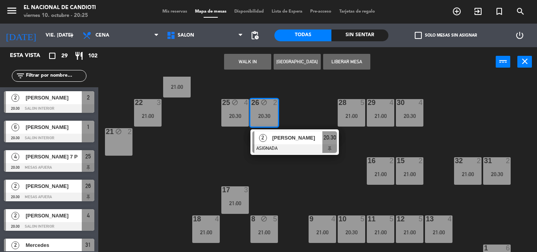
click at [263, 110] on div "26 block 2 20:30" at bounding box center [264, 113] width 28 height 28
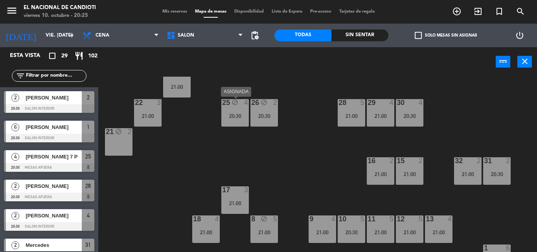
click at [242, 111] on div "25 block 4 20:30" at bounding box center [235, 113] width 28 height 28
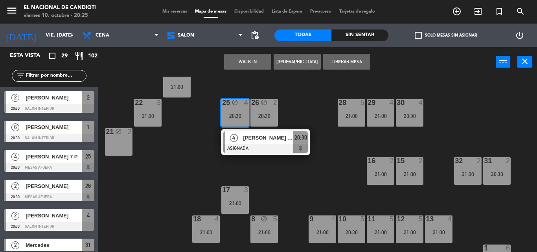
click at [242, 111] on div "25 block 4 20:30" at bounding box center [235, 113] width 28 height 28
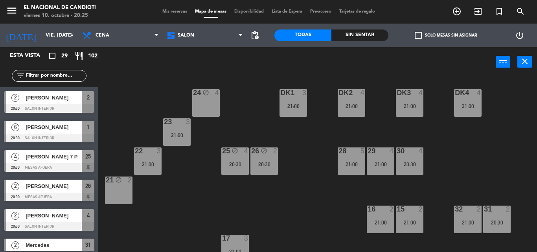
scroll to position [0, 0]
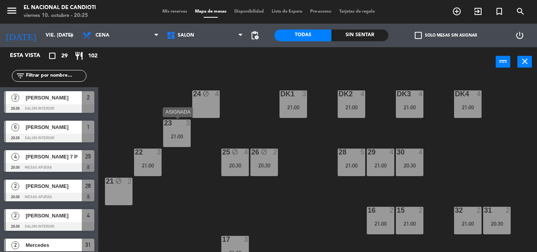
click at [181, 128] on div "23 3 21:00" at bounding box center [177, 133] width 28 height 28
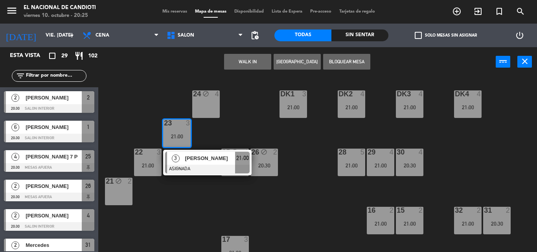
click at [183, 130] on div "23 3 21:00" at bounding box center [177, 133] width 28 height 28
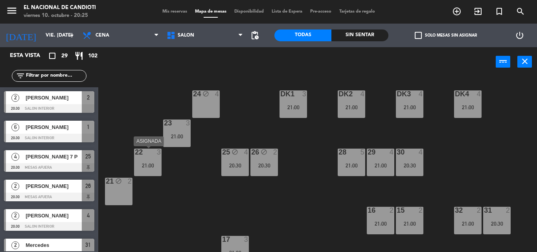
click at [136, 160] on div "22 3 21:00" at bounding box center [148, 163] width 28 height 28
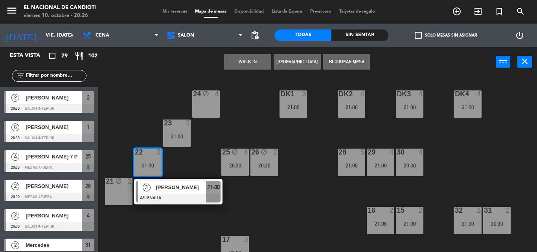
click at [290, 84] on div "24 block 4 DK1 3 21:00 DK2 4 21:00 DK3 4 21:00 DK4 4 21:00 23 3 21:00 28 5 21:0…" at bounding box center [320, 164] width 433 height 175
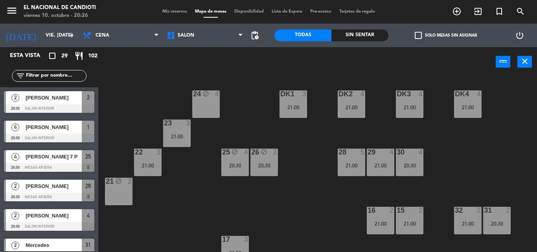
click at [289, 106] on div "21:00" at bounding box center [293, 108] width 28 height 6
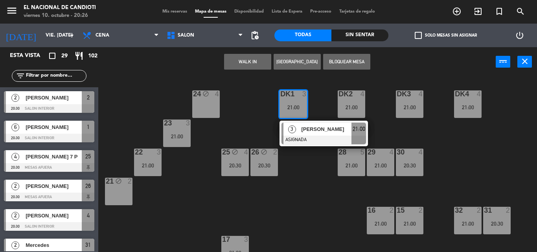
drag, startPoint x: 288, startPoint y: 109, endPoint x: 305, endPoint y: 101, distance: 17.9
click at [294, 106] on div "DK1 3 21:00 3 [PERSON_NAME] ASIGNADA 21:00" at bounding box center [293, 104] width 28 height 28
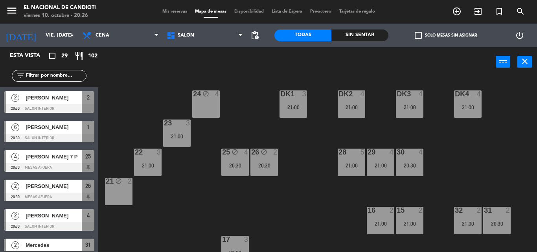
drag, startPoint x: 351, startPoint y: 92, endPoint x: 360, endPoint y: 108, distance: 19.2
click at [356, 98] on div "DK2 4 21:00" at bounding box center [352, 104] width 28 height 28
click at [361, 111] on div "DK2 4 21:00" at bounding box center [352, 104] width 28 height 28
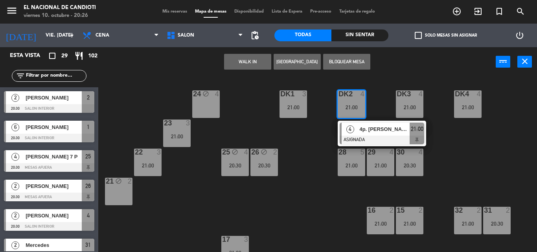
click at [360, 108] on div "DK2 4 21:00" at bounding box center [352, 104] width 28 height 28
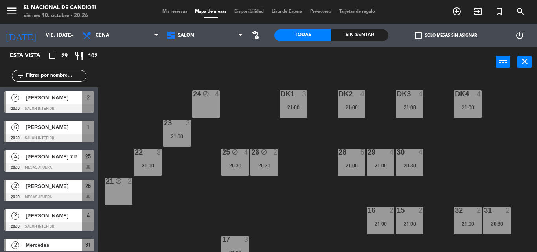
click at [297, 107] on div "21:00" at bounding box center [293, 108] width 28 height 6
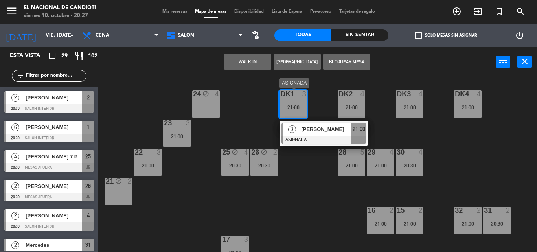
click at [299, 105] on div "21:00" at bounding box center [293, 108] width 28 height 6
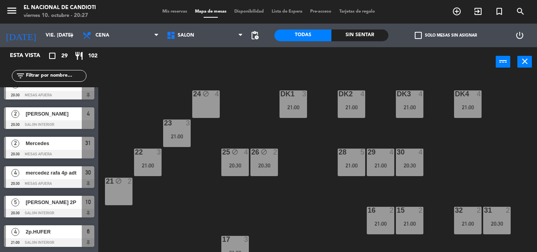
scroll to position [118, 0]
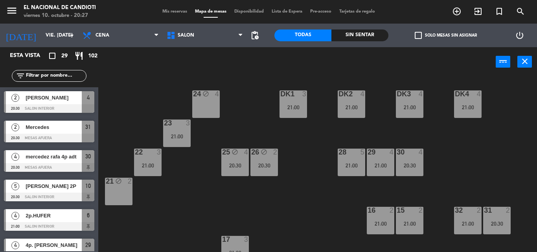
click at [55, 127] on span "Mercedes" at bounding box center [54, 127] width 56 height 8
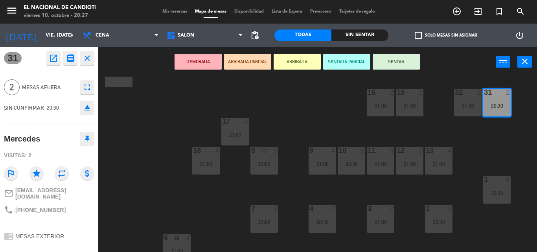
click at [499, 101] on div "31 2 20:30" at bounding box center [497, 103] width 28 height 28
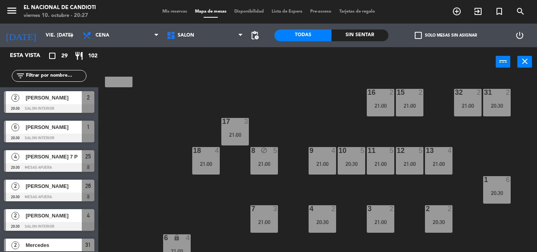
click at [496, 100] on div "31 2 20:30" at bounding box center [497, 103] width 28 height 28
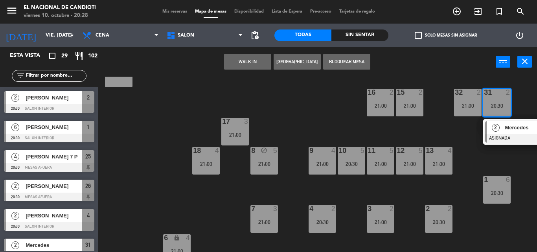
click at [300, 125] on div "24 block 4 DK1 3 21:00 DK2 4 21:00 DK3 4 21:00 DK4 4 21:00 23 3 21:00 28 5 21:0…" at bounding box center [320, 164] width 433 height 175
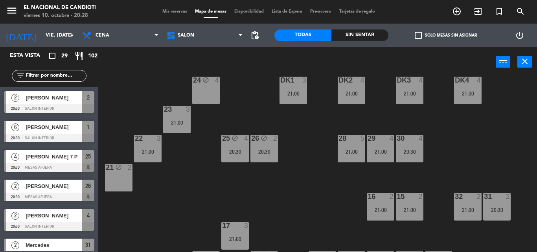
scroll to position [0, 0]
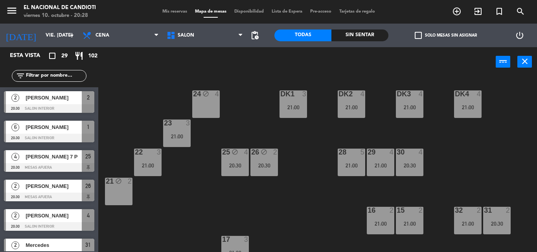
click at [411, 105] on div "21:00" at bounding box center [410, 108] width 28 height 6
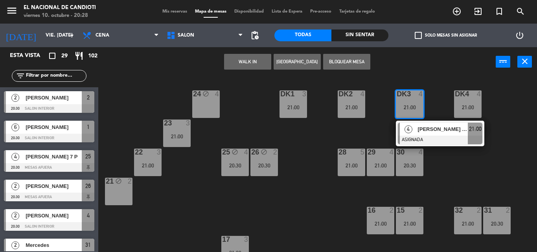
click at [413, 105] on div "21:00" at bounding box center [410, 108] width 28 height 6
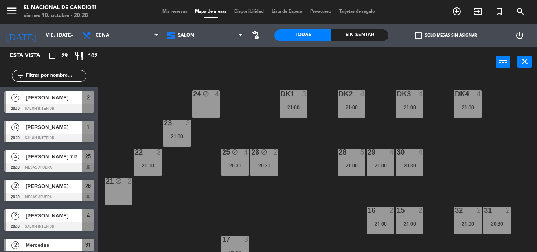
click at [465, 100] on div "DK4 4 21:00" at bounding box center [468, 104] width 28 height 28
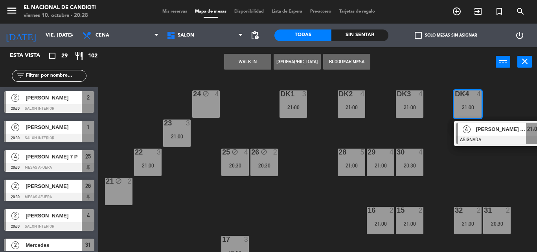
click at [466, 100] on div "DK4 4 21:00" at bounding box center [468, 104] width 28 height 28
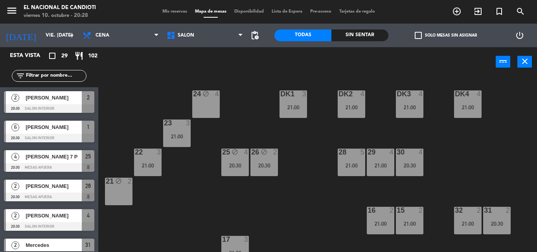
click at [435, 64] on div "power_input close" at bounding box center [296, 62] width 397 height 30
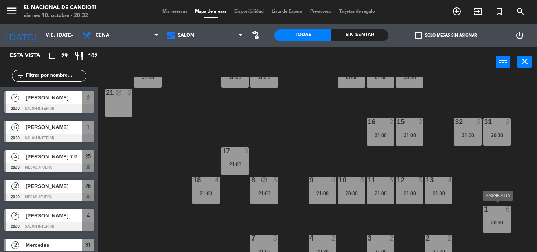
scroll to position [128, 0]
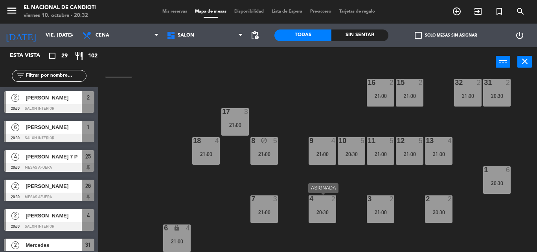
click at [324, 212] on div "20:30" at bounding box center [322, 212] width 28 height 6
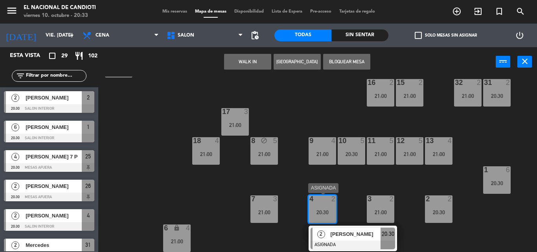
click at [323, 212] on div "20:30" at bounding box center [322, 212] width 28 height 6
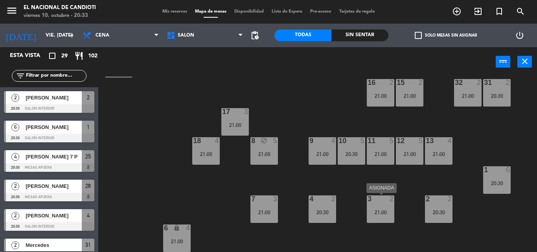
click at [384, 209] on div "21:00" at bounding box center [381, 212] width 28 height 6
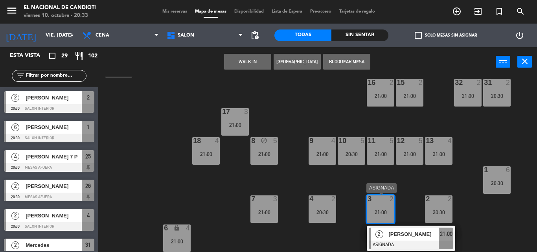
click at [375, 198] on div at bounding box center [380, 198] width 13 height 7
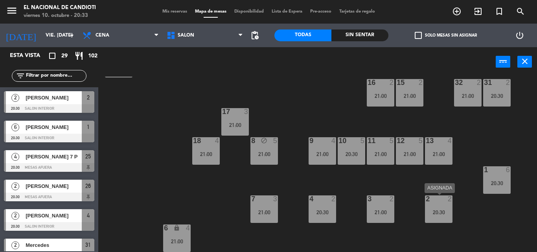
click at [435, 211] on div "20:30" at bounding box center [439, 212] width 28 height 6
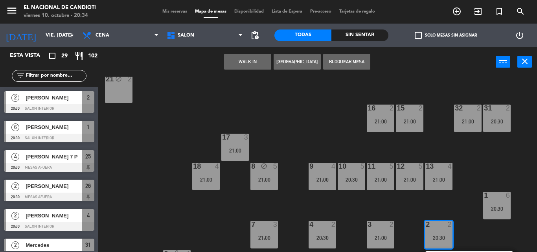
scroll to position [88, 0]
